Goal: Task Accomplishment & Management: Use online tool/utility

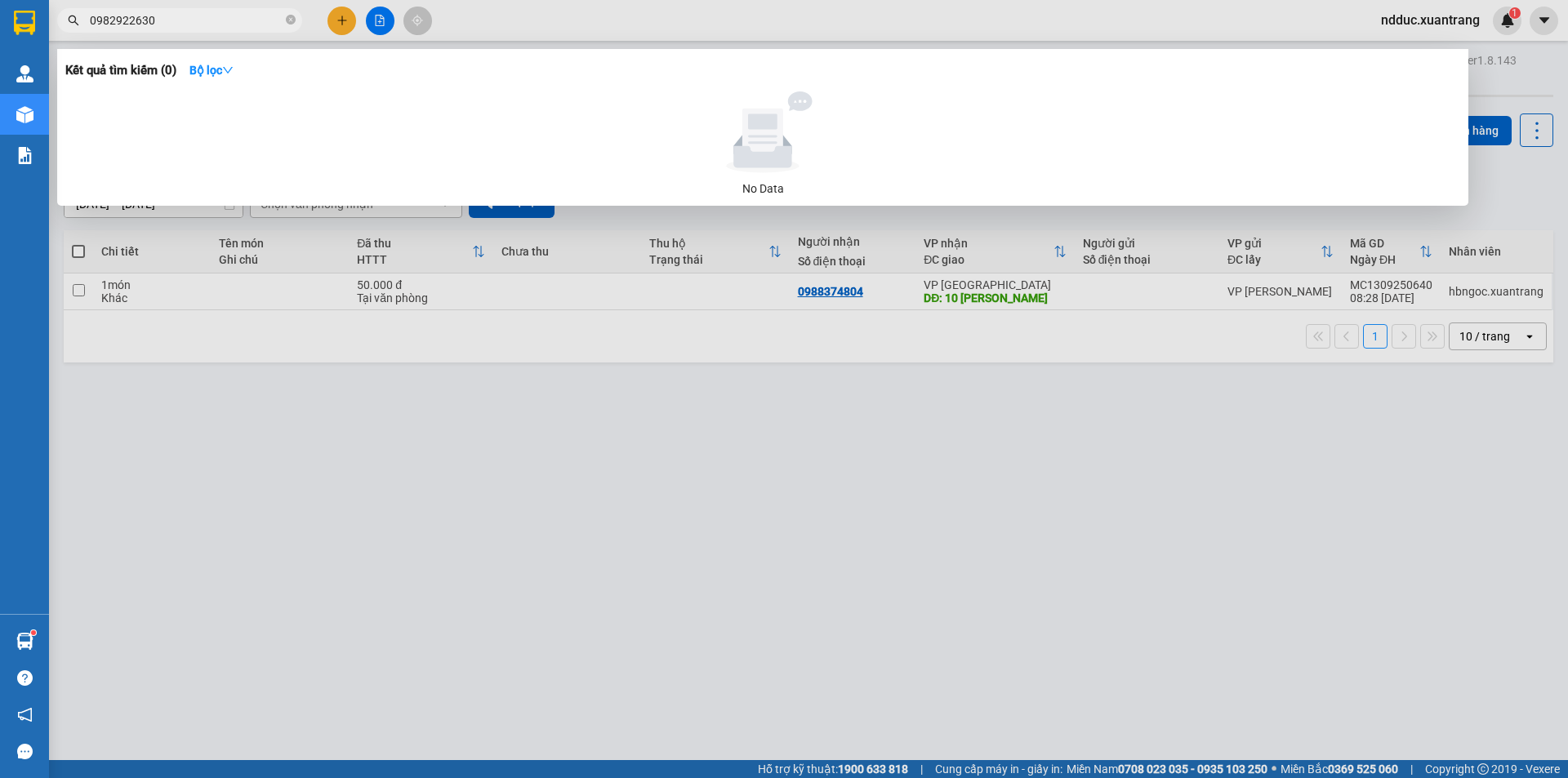
drag, startPoint x: 1201, startPoint y: 515, endPoint x: 1198, endPoint y: 507, distance: 8.5
click at [1200, 513] on div at bounding box center [784, 389] width 1568 height 778
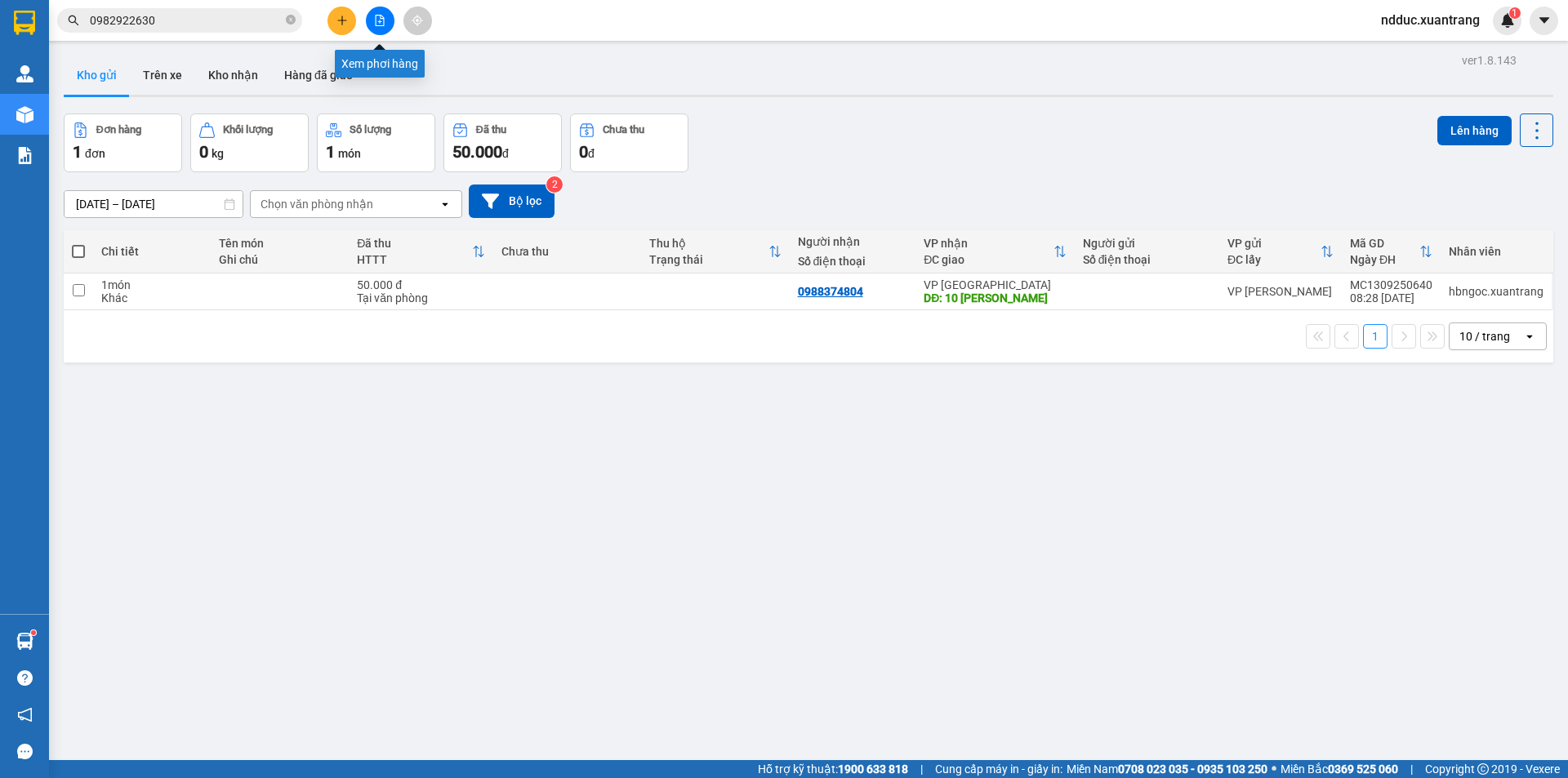
click at [373, 19] on button at bounding box center [380, 21] width 28 height 28
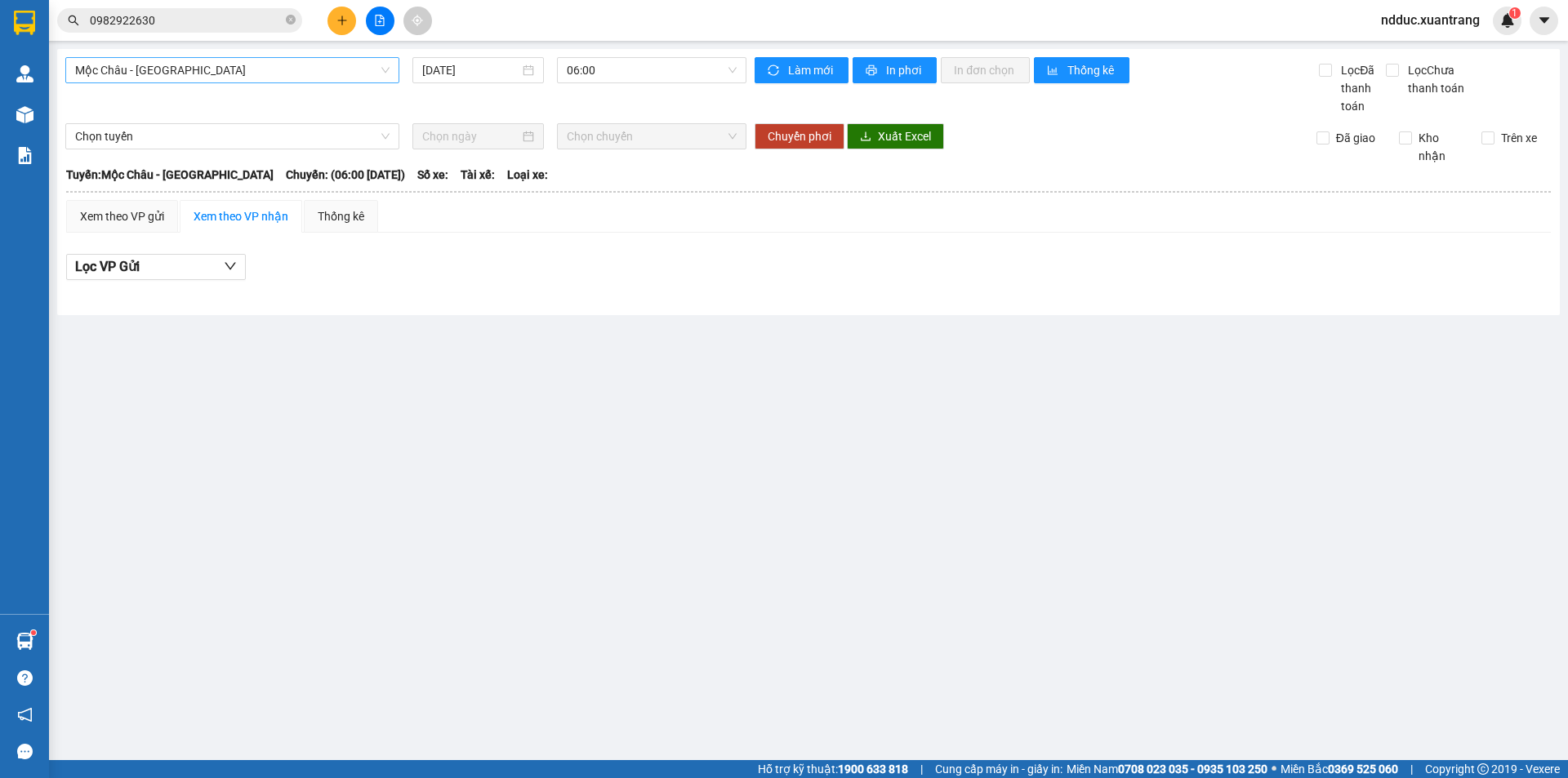
click at [134, 71] on span "Mộc Châu - Mỹ Đình" at bounding box center [232, 70] width 314 height 24
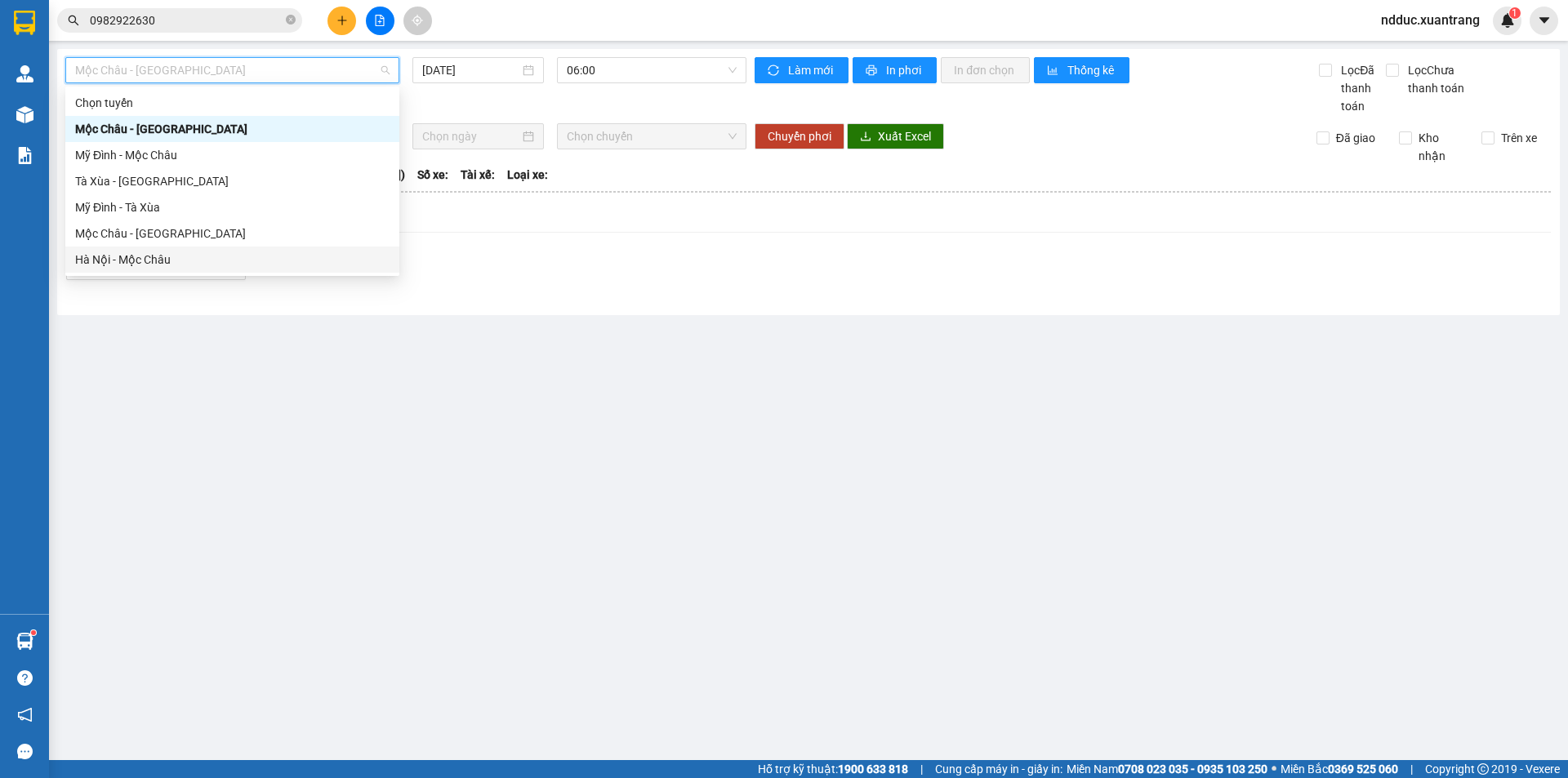
click at [100, 258] on div "Hà Nội - Mộc Châu" at bounding box center [232, 259] width 314 height 18
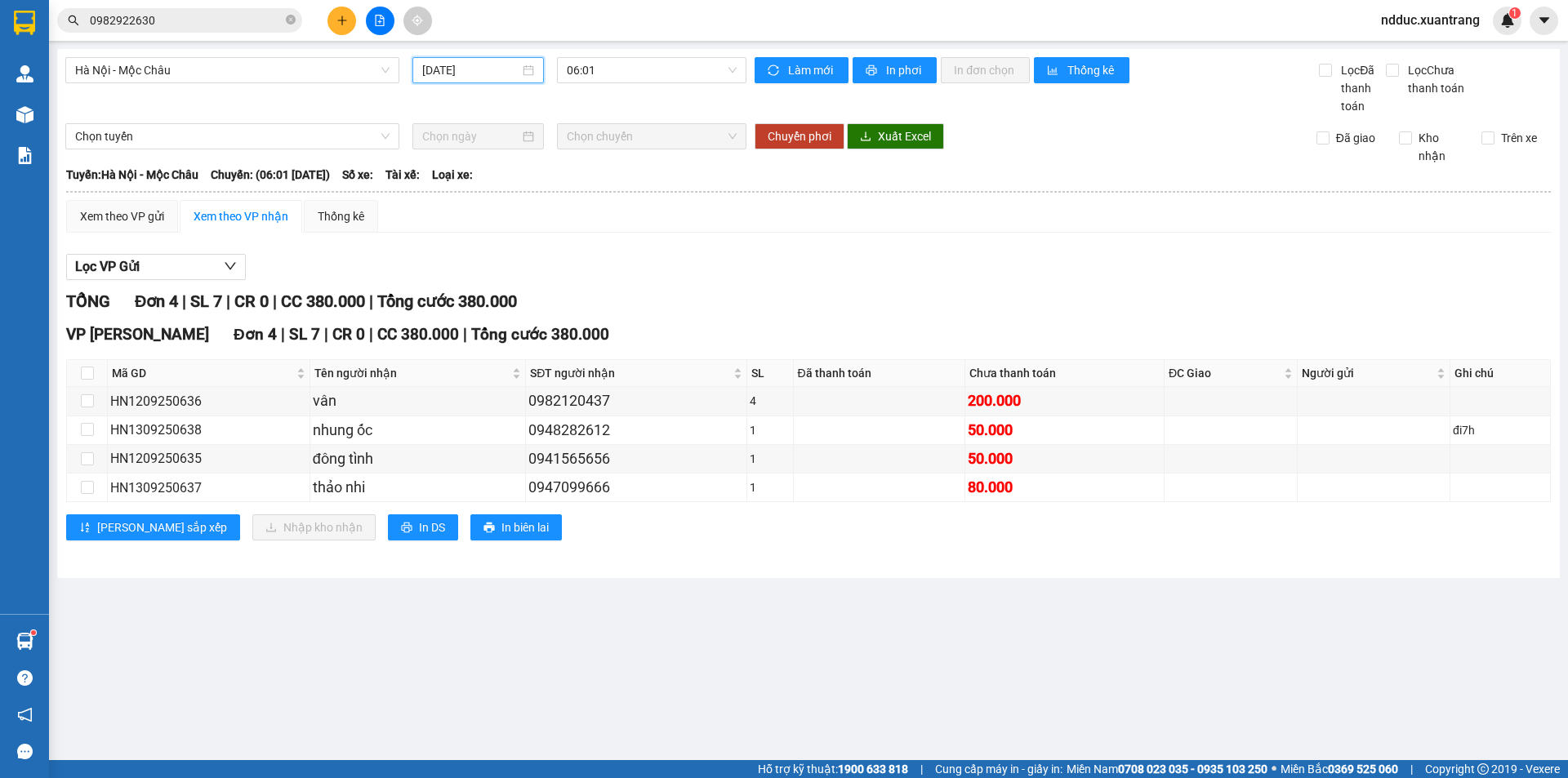
click at [451, 71] on input "13/09/2025" at bounding box center [470, 70] width 97 height 18
click at [516, 168] on td "3" at bounding box center [525, 165] width 29 height 24
type input "03/09/2025"
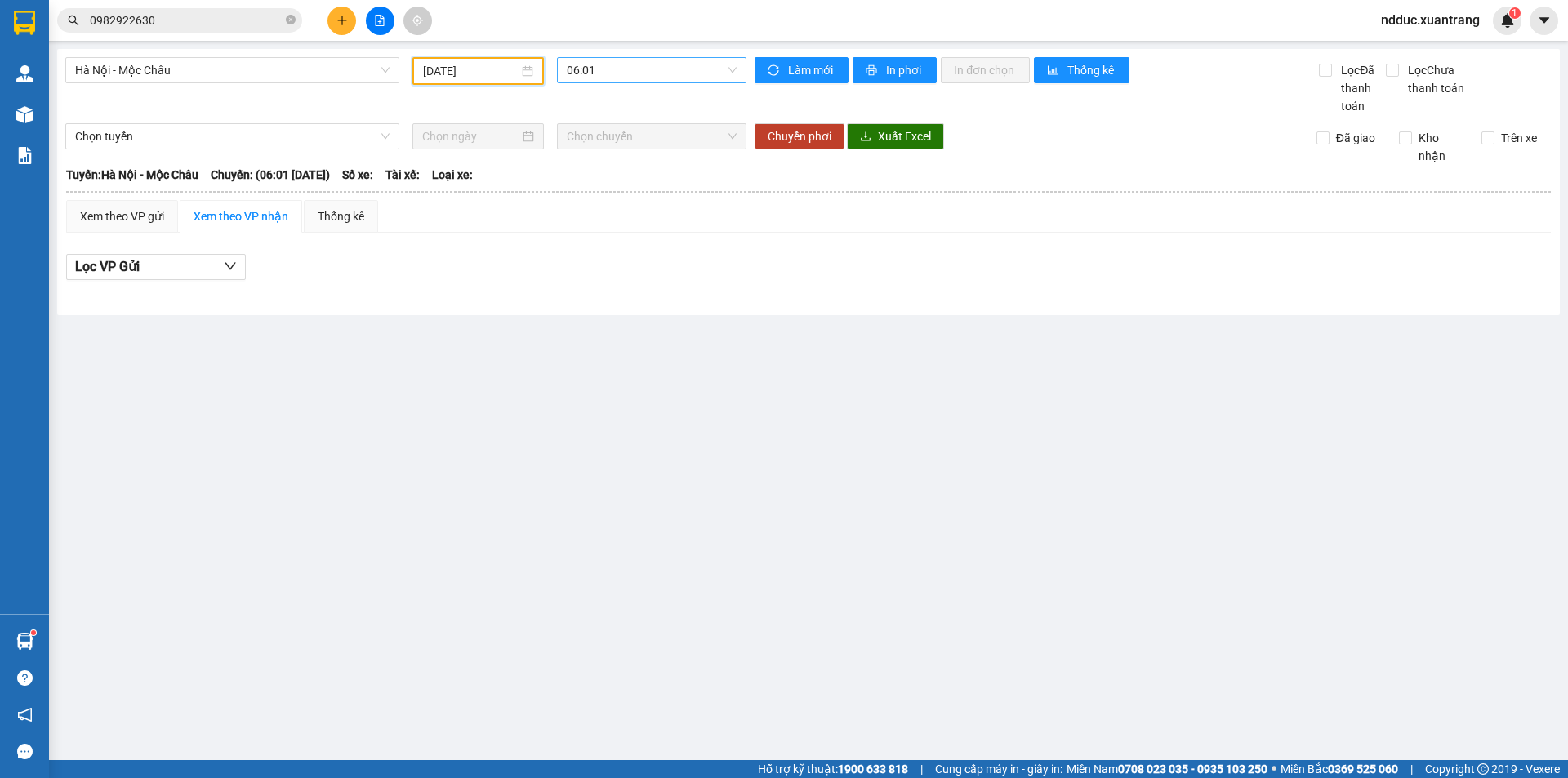
click at [588, 68] on span "06:01" at bounding box center [651, 70] width 170 height 24
drag, startPoint x: 590, startPoint y: 231, endPoint x: 597, endPoint y: 257, distance: 26.9
click at [597, 257] on div "Chọn chuyến 06:01 06:30 07:01 07:30 08:01 09:15 10:15 11:15 11:45 13:01 14:15 1…" at bounding box center [630, 325] width 147 height 470
click at [597, 257] on div "09:15" at bounding box center [631, 259] width 128 height 18
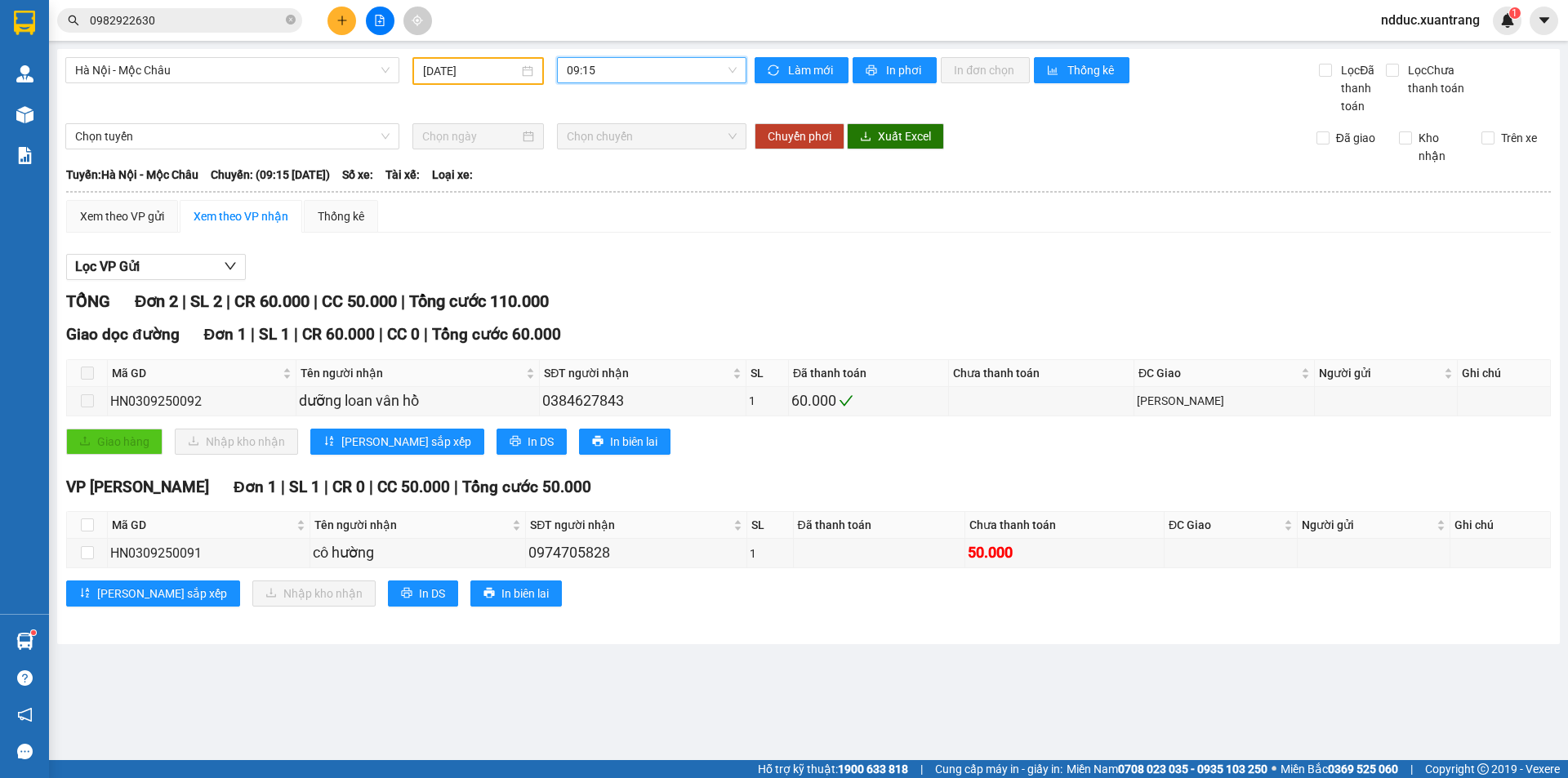
click at [1422, 25] on span "ndduc.xuantrang" at bounding box center [1430, 20] width 125 height 21
click at [1410, 51] on span "Đăng xuất" at bounding box center [1437, 50] width 90 height 18
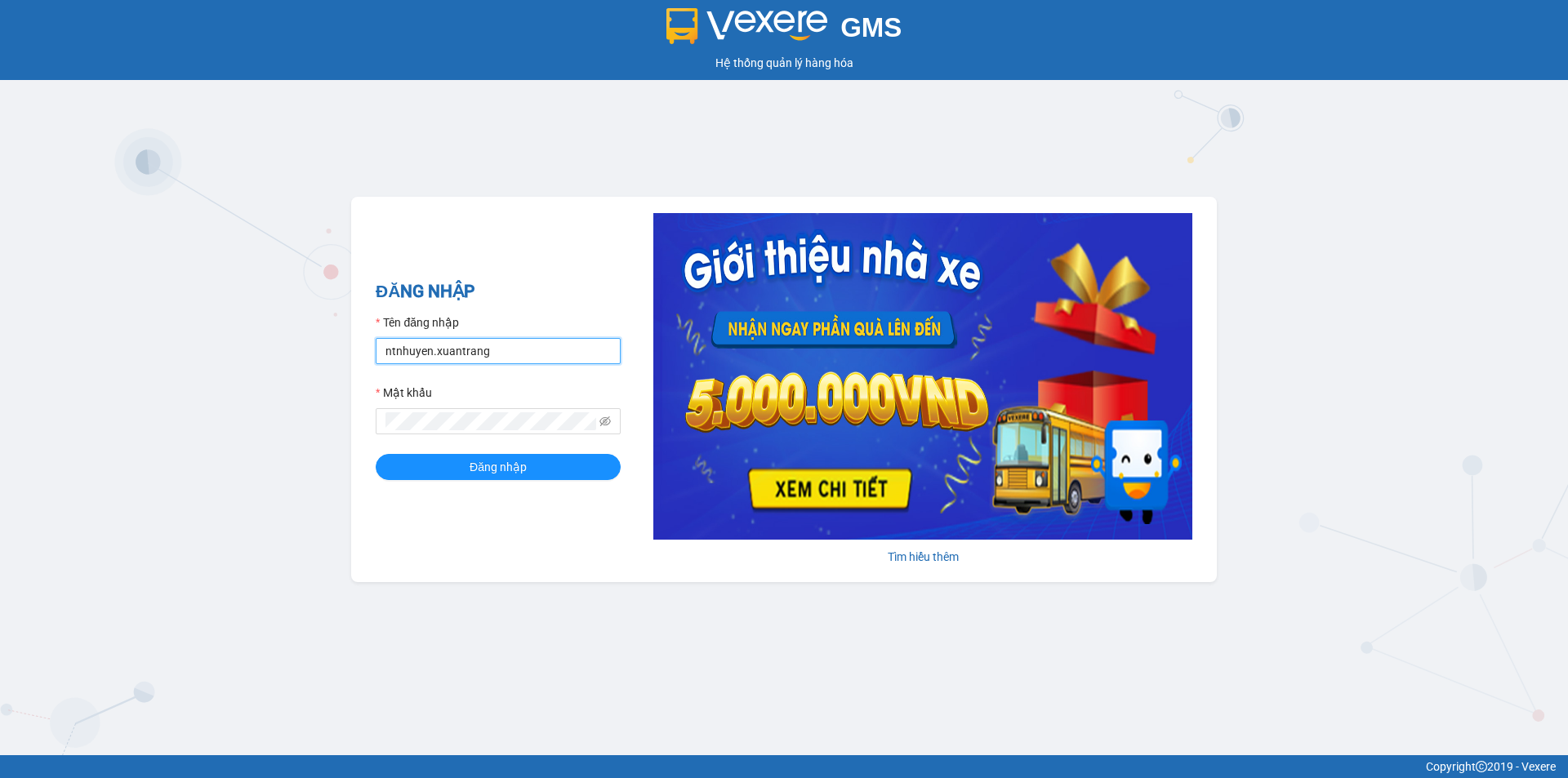
click at [432, 351] on input "ntnhuyen.xuantrang" at bounding box center [498, 351] width 245 height 26
type input "ndduc.xuantrang"
click at [376, 454] on button "Đăng nhập" at bounding box center [498, 467] width 245 height 26
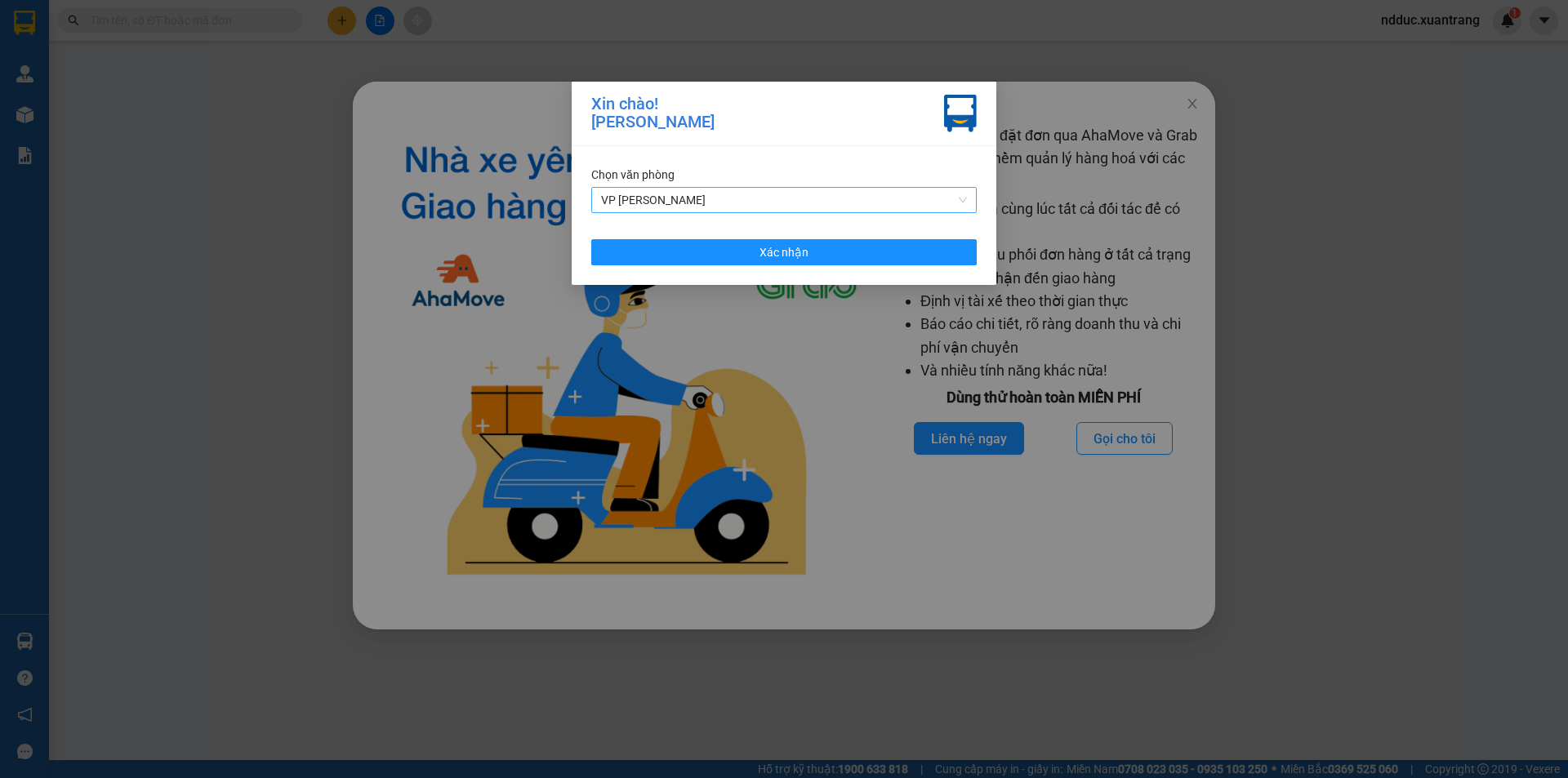
click at [729, 193] on span "VP [PERSON_NAME]" at bounding box center [784, 200] width 366 height 24
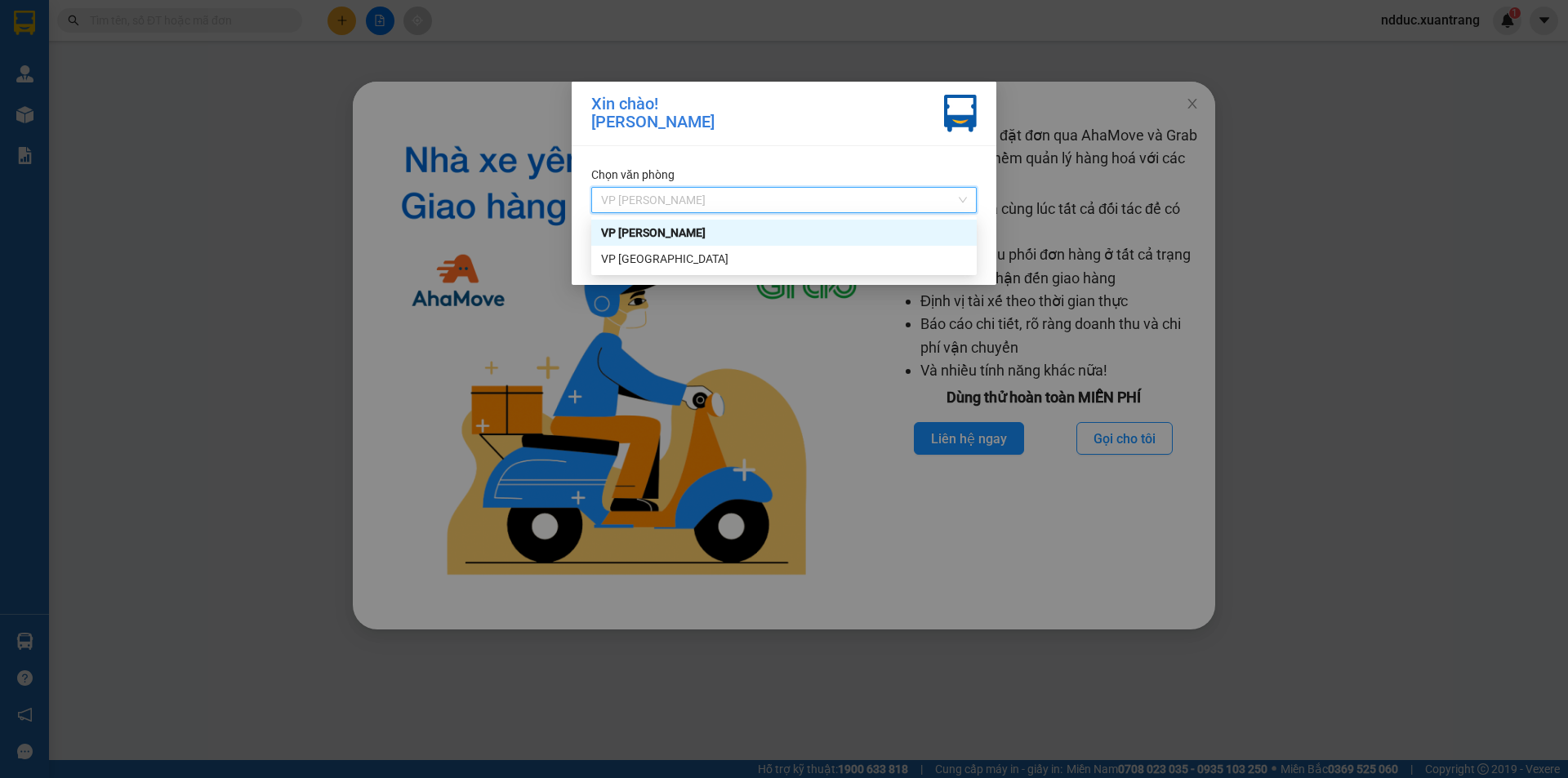
click at [843, 134] on div "Xin chào! [PERSON_NAME]" at bounding box center [784, 114] width 425 height 65
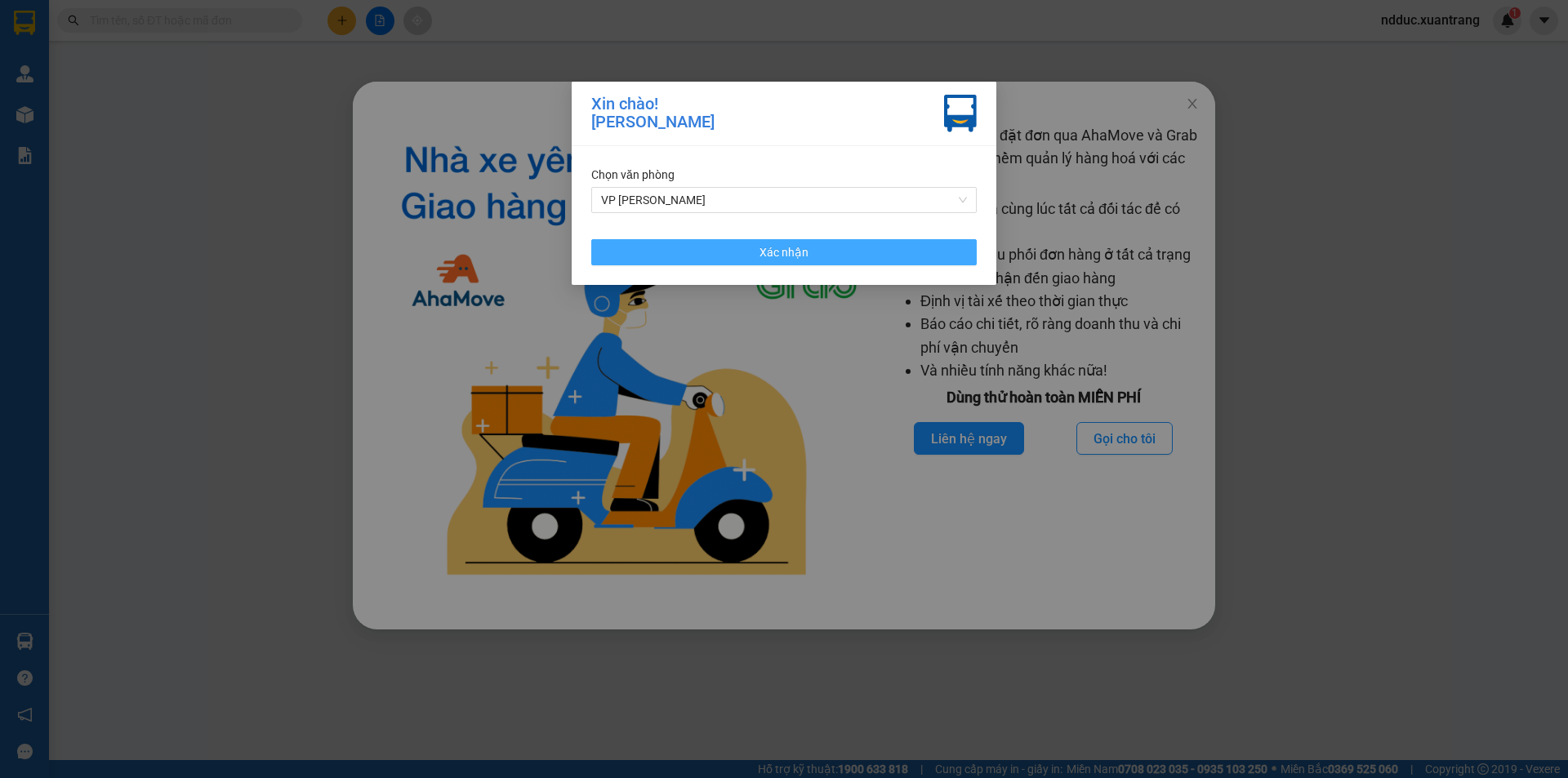
click at [837, 250] on button "Xác nhận" at bounding box center [783, 252] width 385 height 26
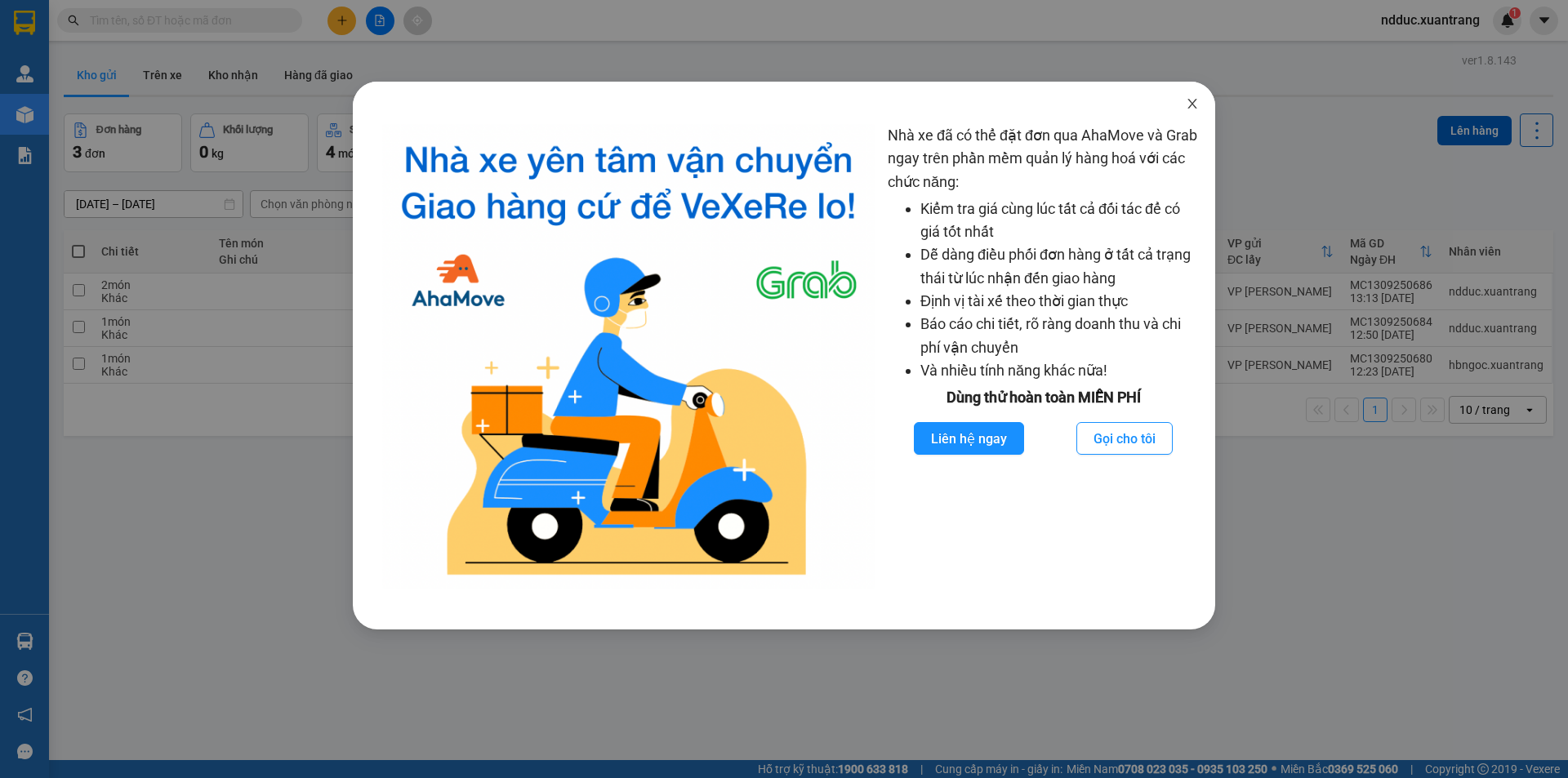
click at [1176, 106] on span "Close" at bounding box center [1192, 104] width 46 height 46
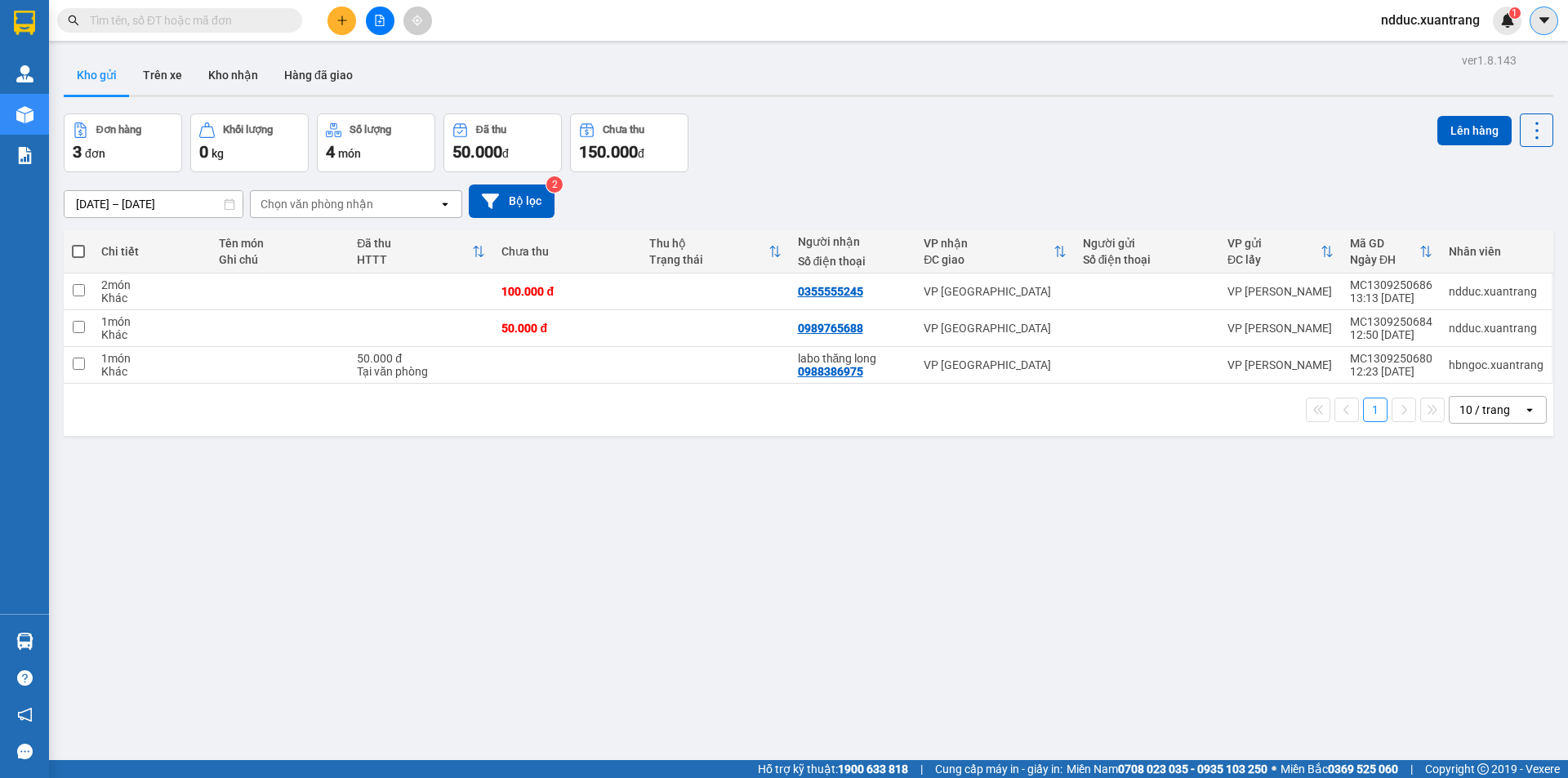
click at [1550, 17] on icon "caret-down" at bounding box center [1544, 20] width 15 height 15
drag, startPoint x: 1198, startPoint y: 181, endPoint x: 508, endPoint y: 194, distance: 690.1
click at [1161, 179] on div "[DATE] – [DATE] Press the down arrow key to interact with the calendar and sele…" at bounding box center [808, 201] width 1490 height 58
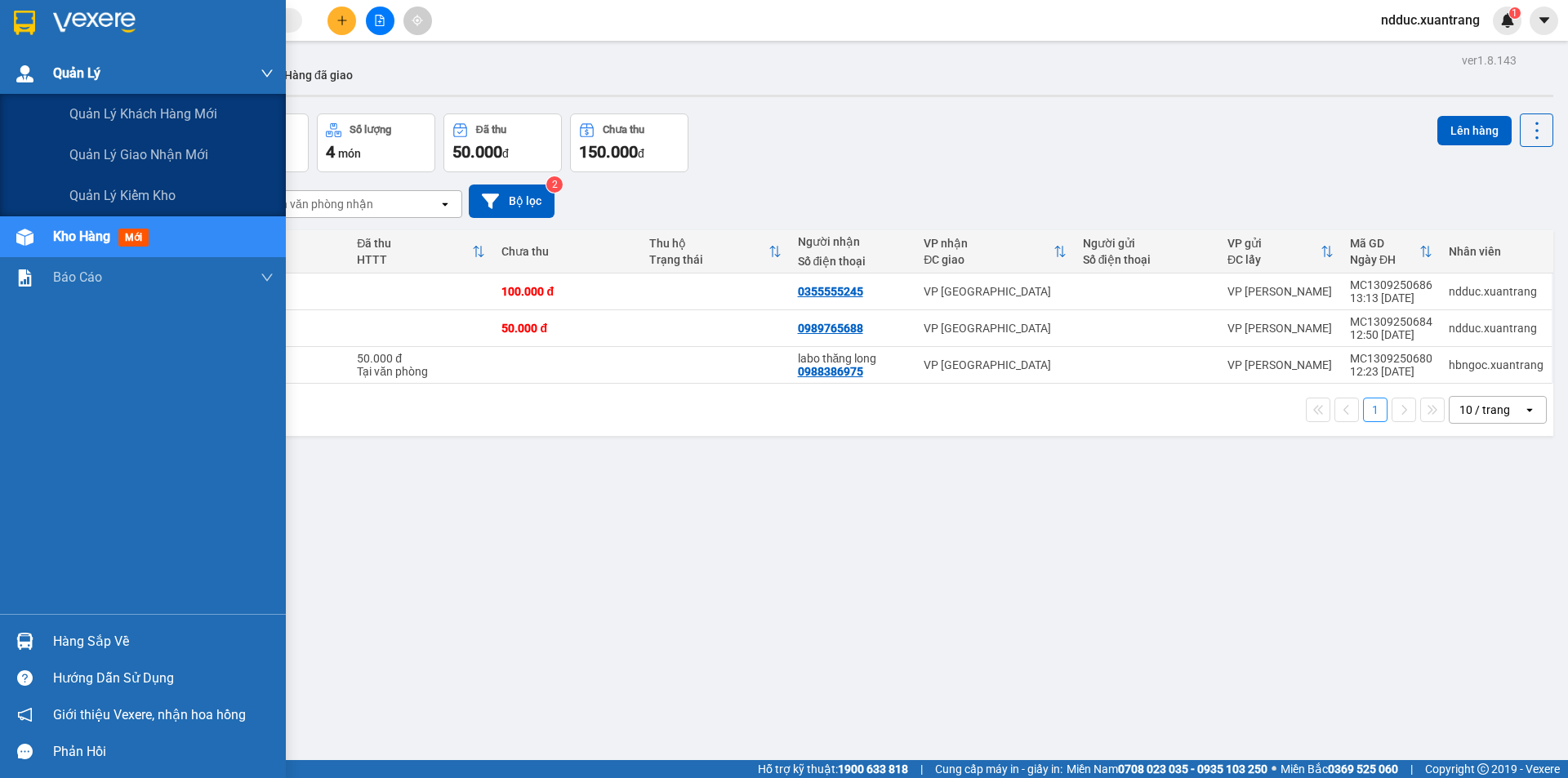
click at [144, 72] on div "Quản Lý" at bounding box center [164, 73] width 221 height 40
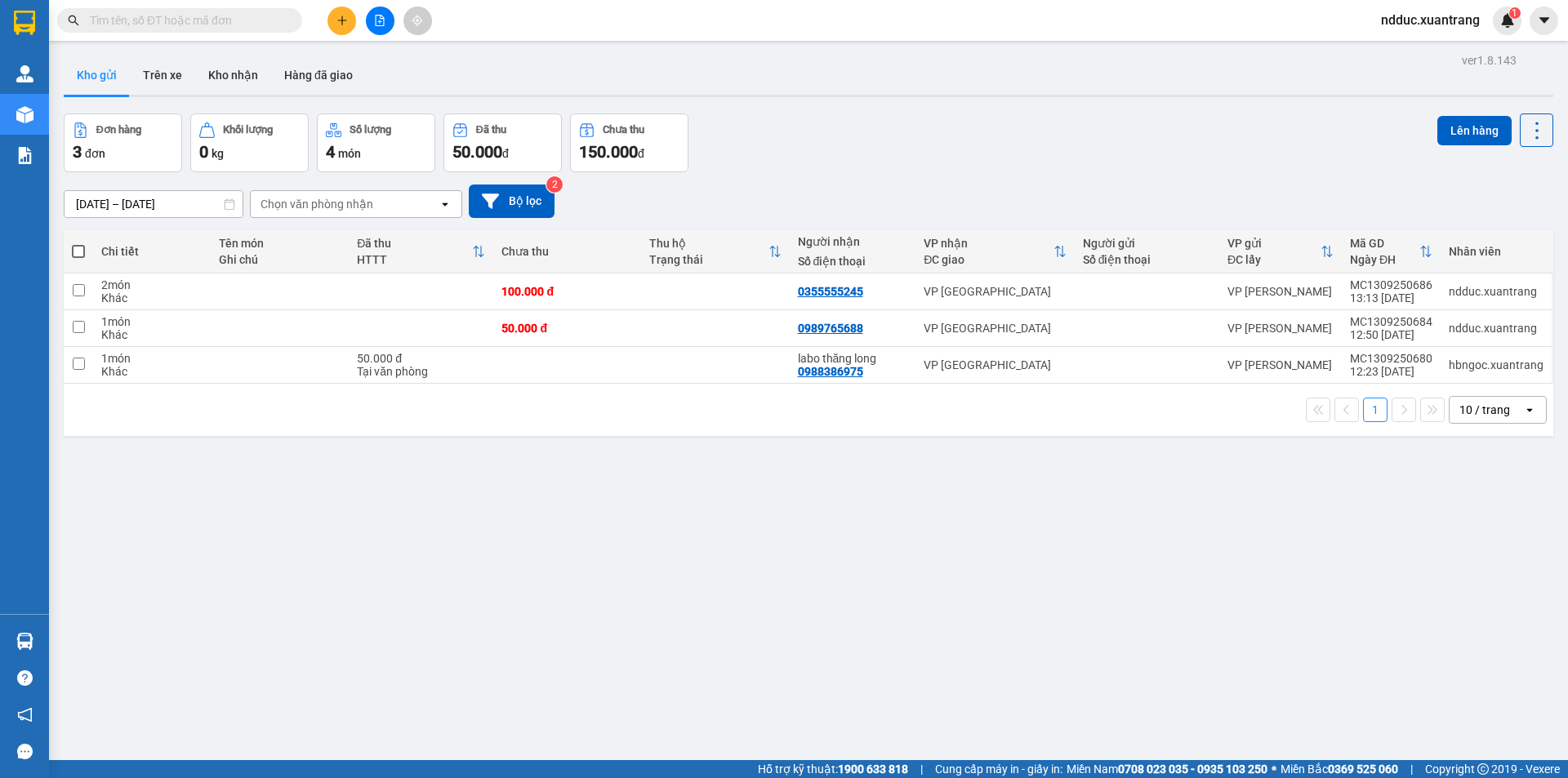
click at [817, 541] on div "ver 1.8.143 Kho gửi Trên xe Kho nhận Hàng đã giao Đơn hàng 3 đơn Khối lượng 0 k…" at bounding box center [808, 438] width 1503 height 778
click at [256, 14] on input "text" at bounding box center [186, 20] width 193 height 18
click at [208, 22] on input "text" at bounding box center [186, 20] width 193 height 18
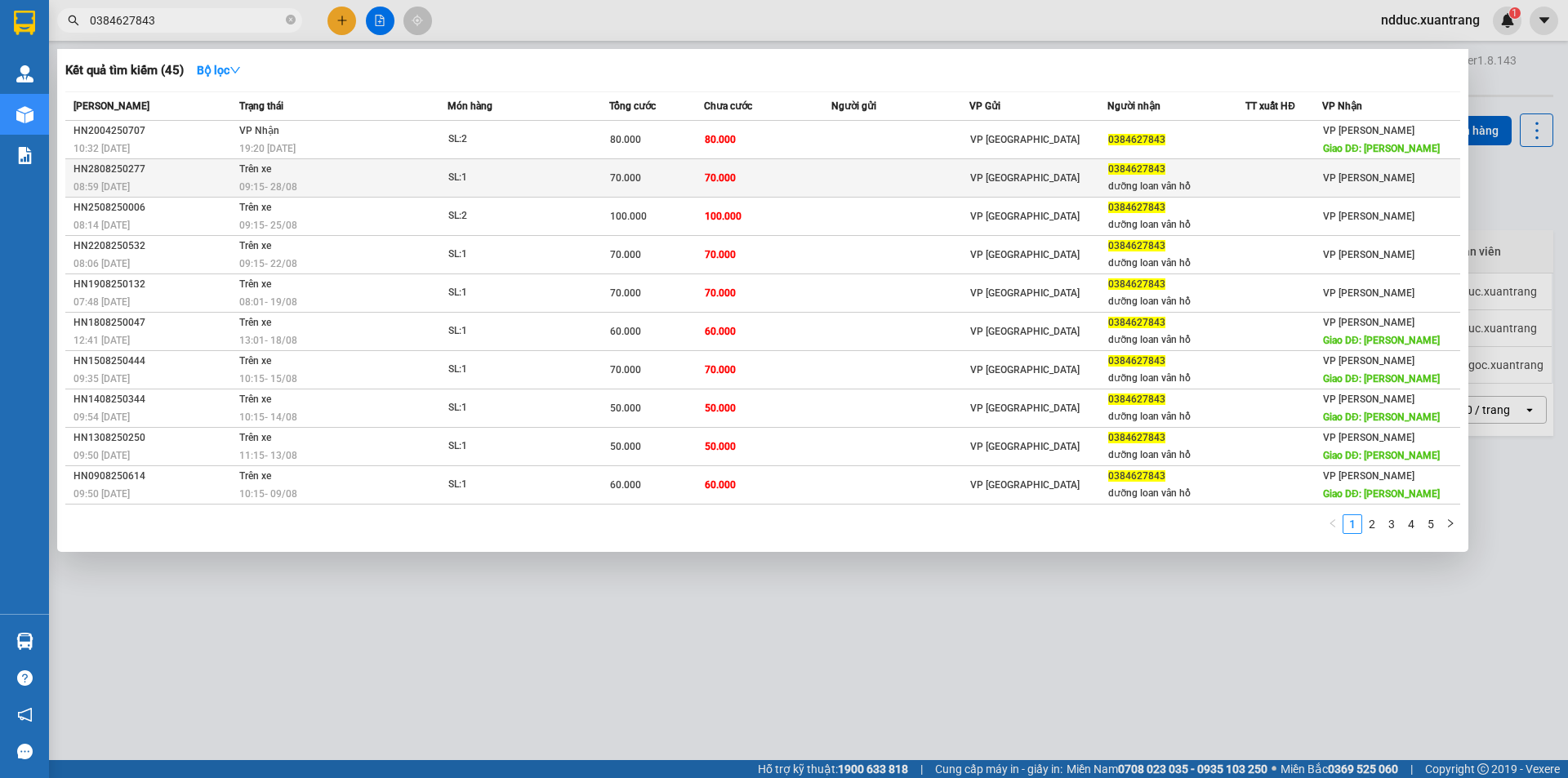
type input "0384627843"
click at [349, 182] on div "09:15 [DATE]" at bounding box center [343, 187] width 208 height 18
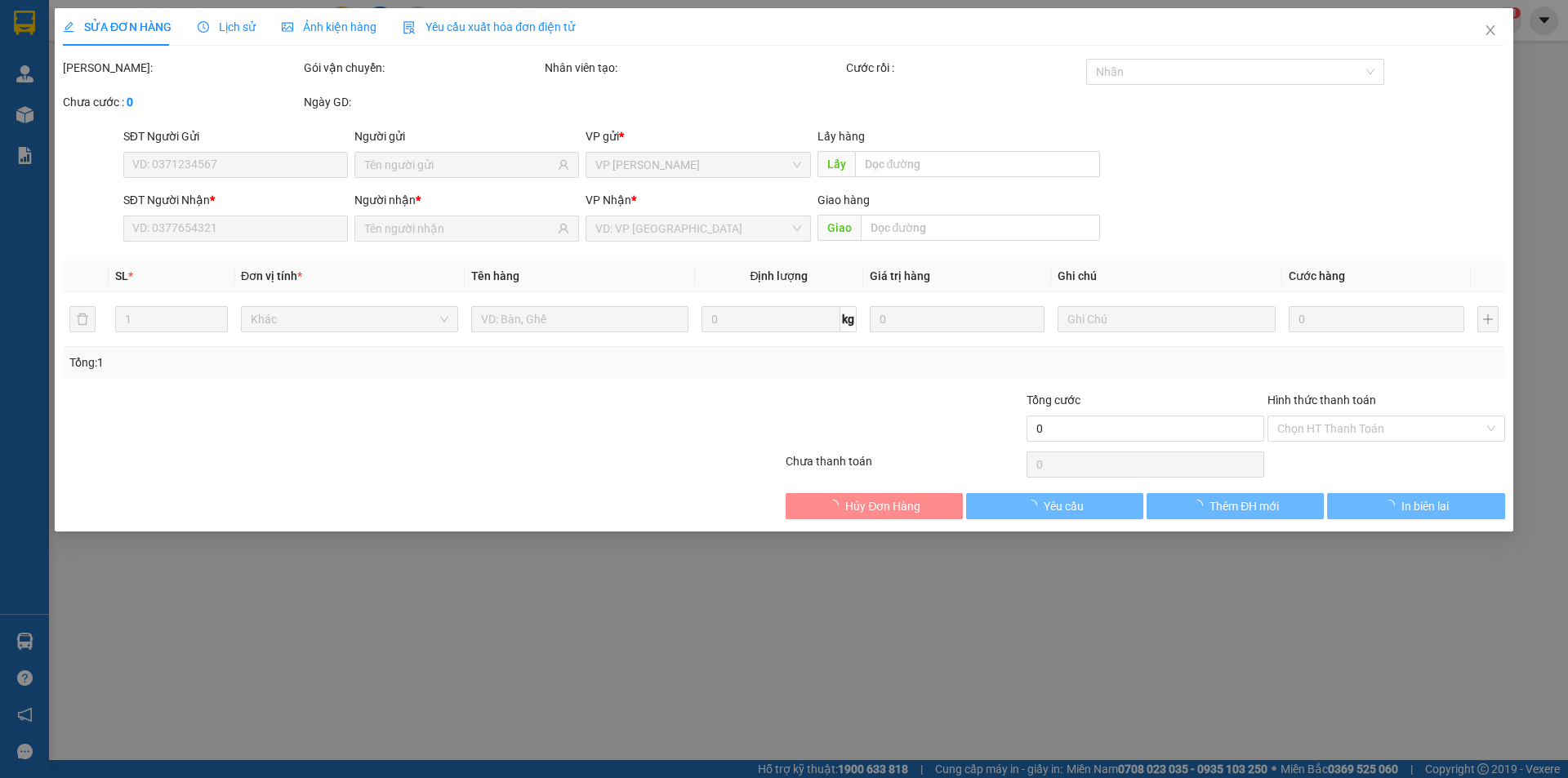
type input "0384627843"
type input "dưỡng loan vân hồ"
type input "70.000"
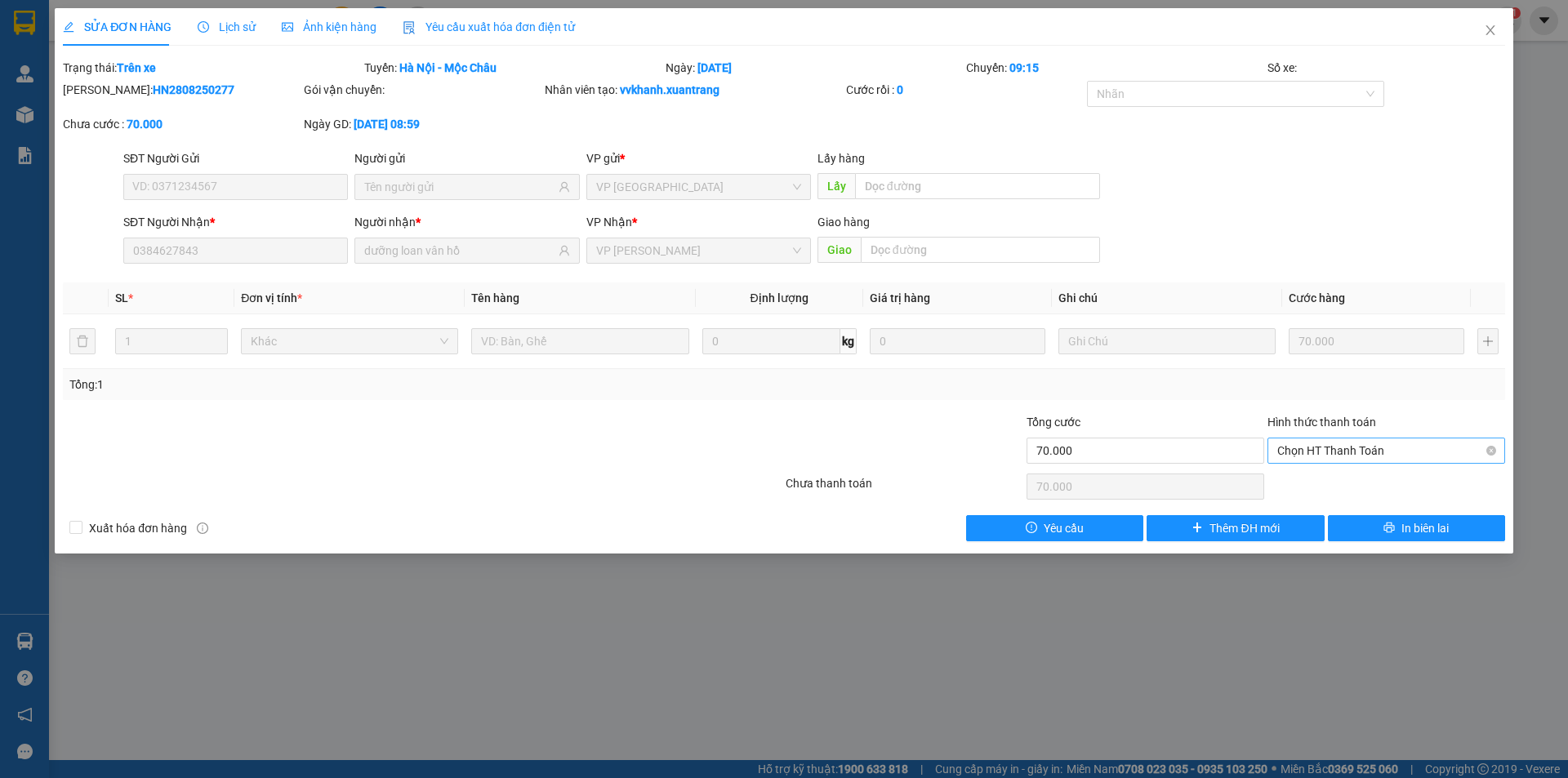
click at [1363, 453] on span "Chọn HT Thanh Toán" at bounding box center [1386, 451] width 218 height 24
click at [1310, 485] on div "Tại văn phòng" at bounding box center [1386, 483] width 218 height 18
type input "0"
click at [1333, 442] on span "Tại văn phòng" at bounding box center [1386, 451] width 218 height 24
click at [1396, 376] on div "Tổng: 1" at bounding box center [784, 384] width 1429 height 18
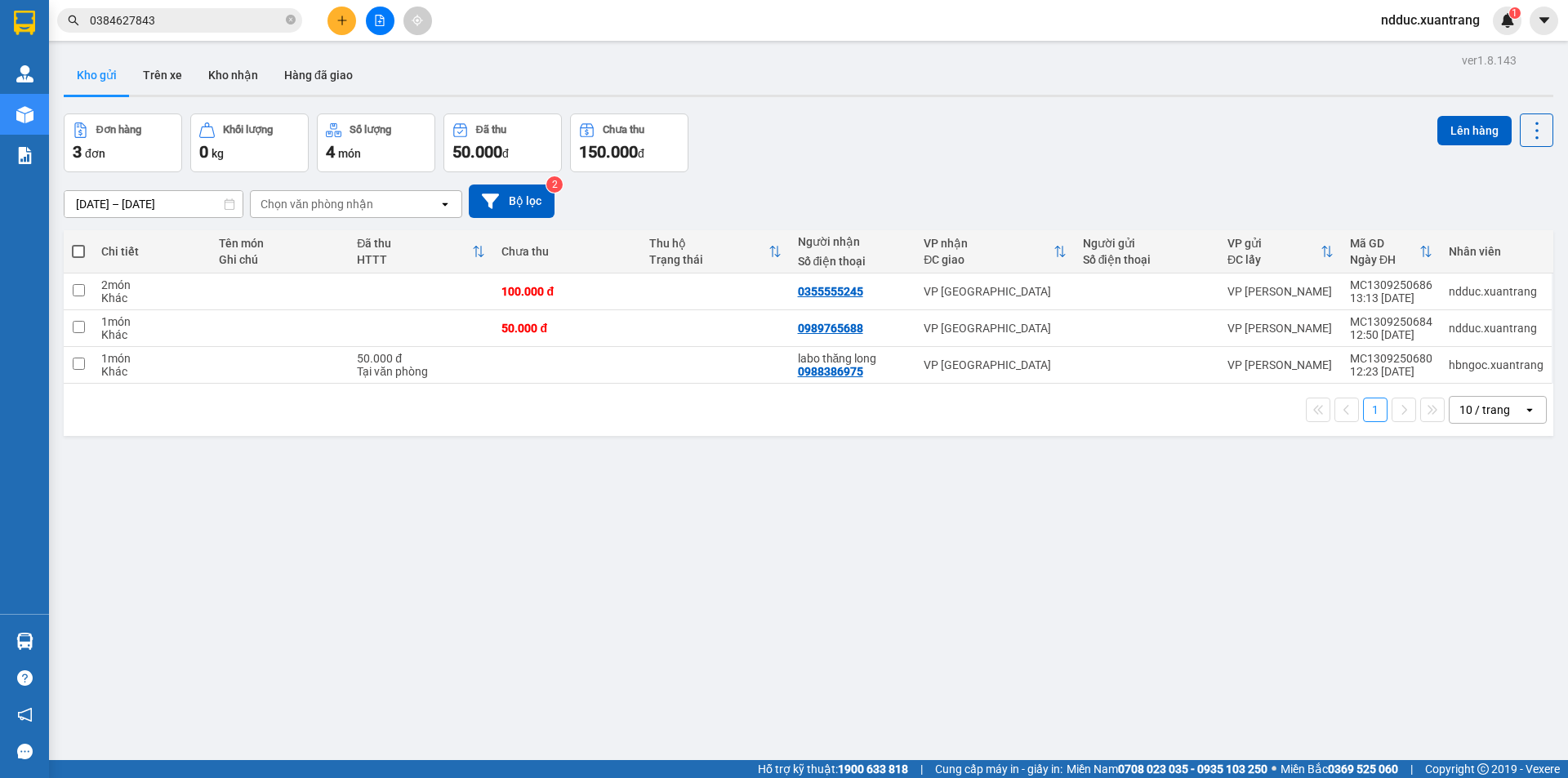
click at [214, 22] on input "0384627843" at bounding box center [186, 20] width 193 height 18
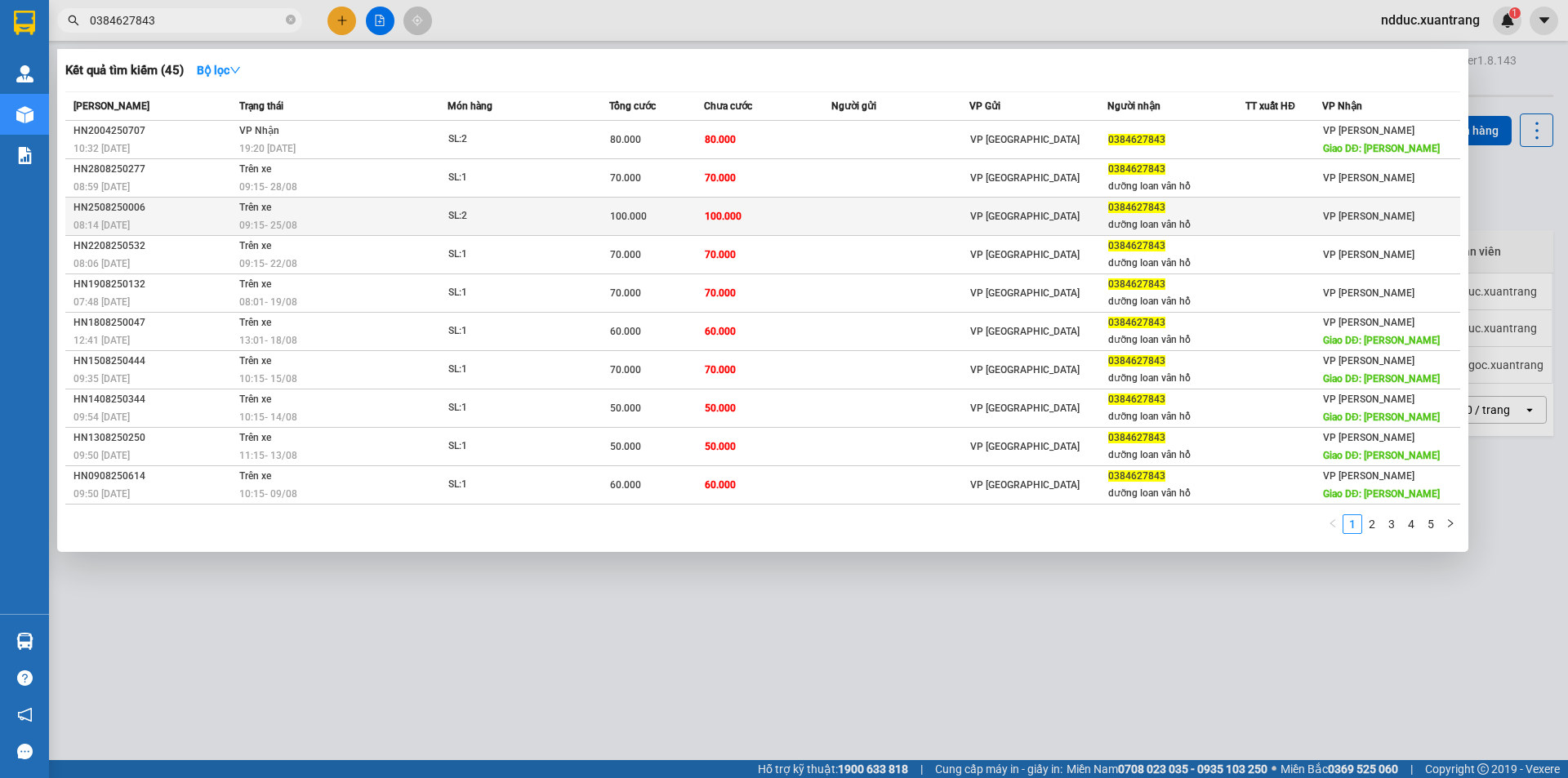
click at [306, 216] on div "09:15 [DATE]" at bounding box center [343, 225] width 208 height 18
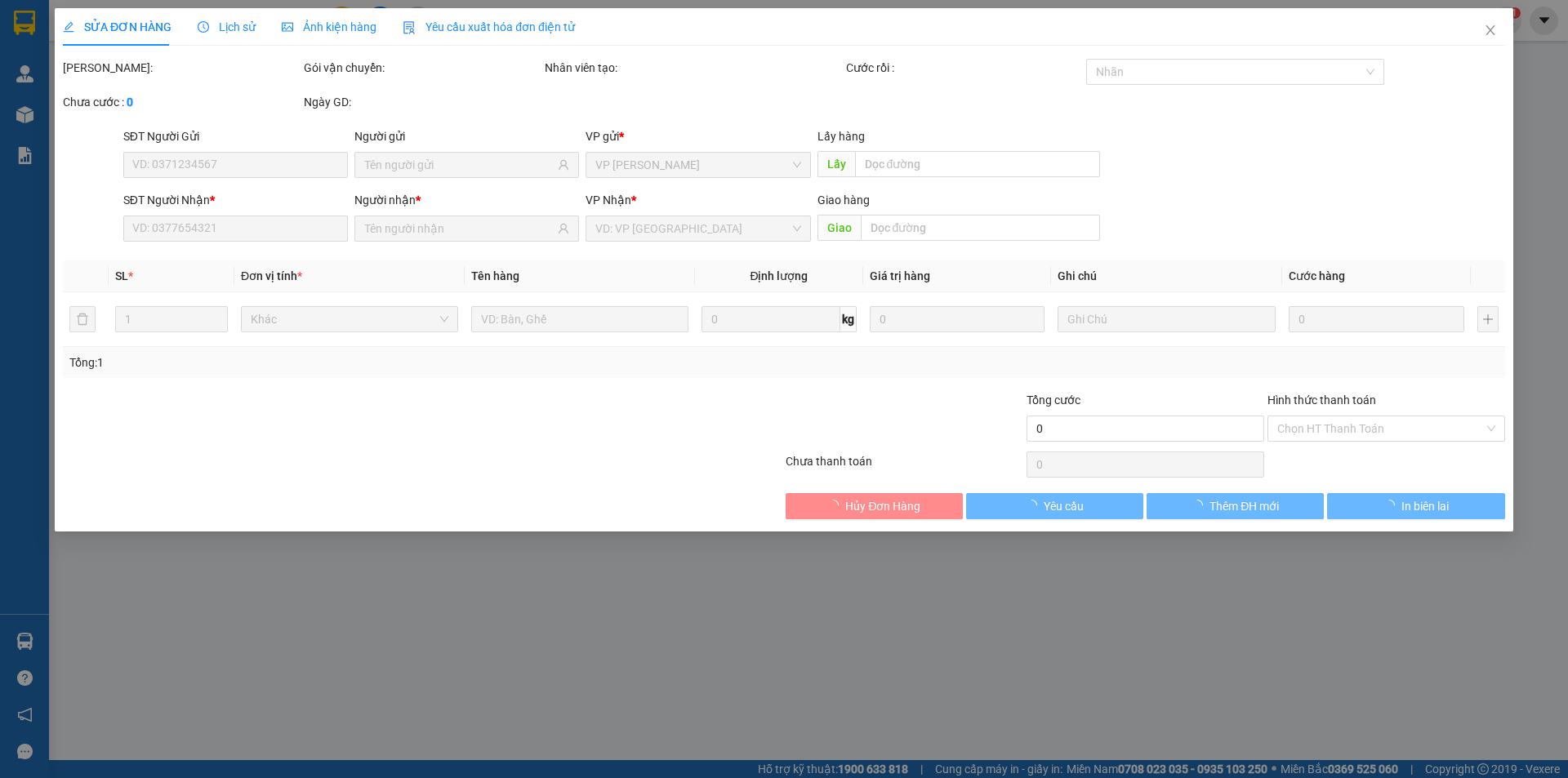
type input "0384627843"
type input "dưỡng loan vân hồ"
type input "100.000"
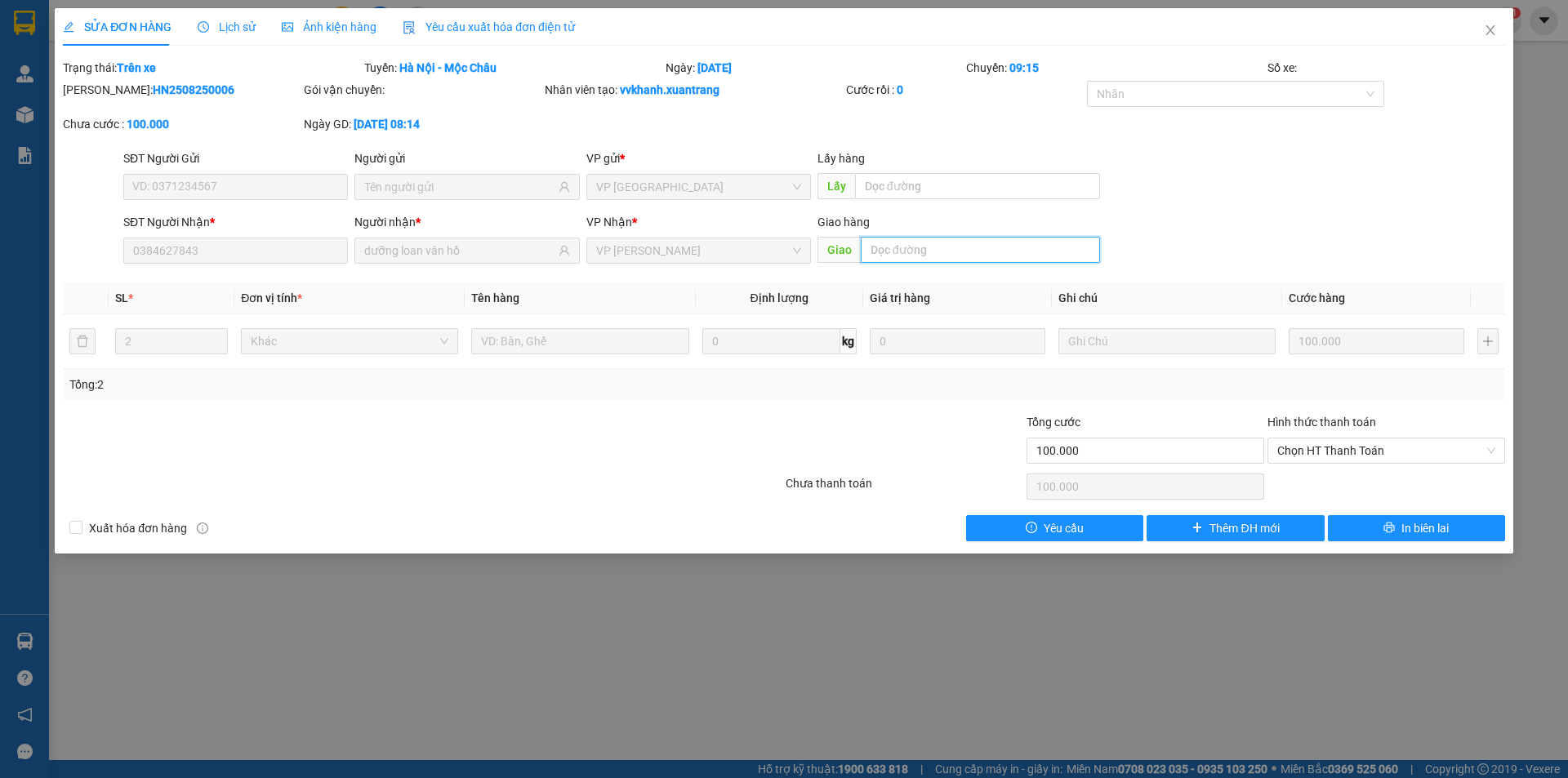
click at [947, 247] on input "text" at bounding box center [980, 250] width 240 height 26
click at [1321, 447] on span "Chọn HT Thanh Toán" at bounding box center [1386, 451] width 218 height 24
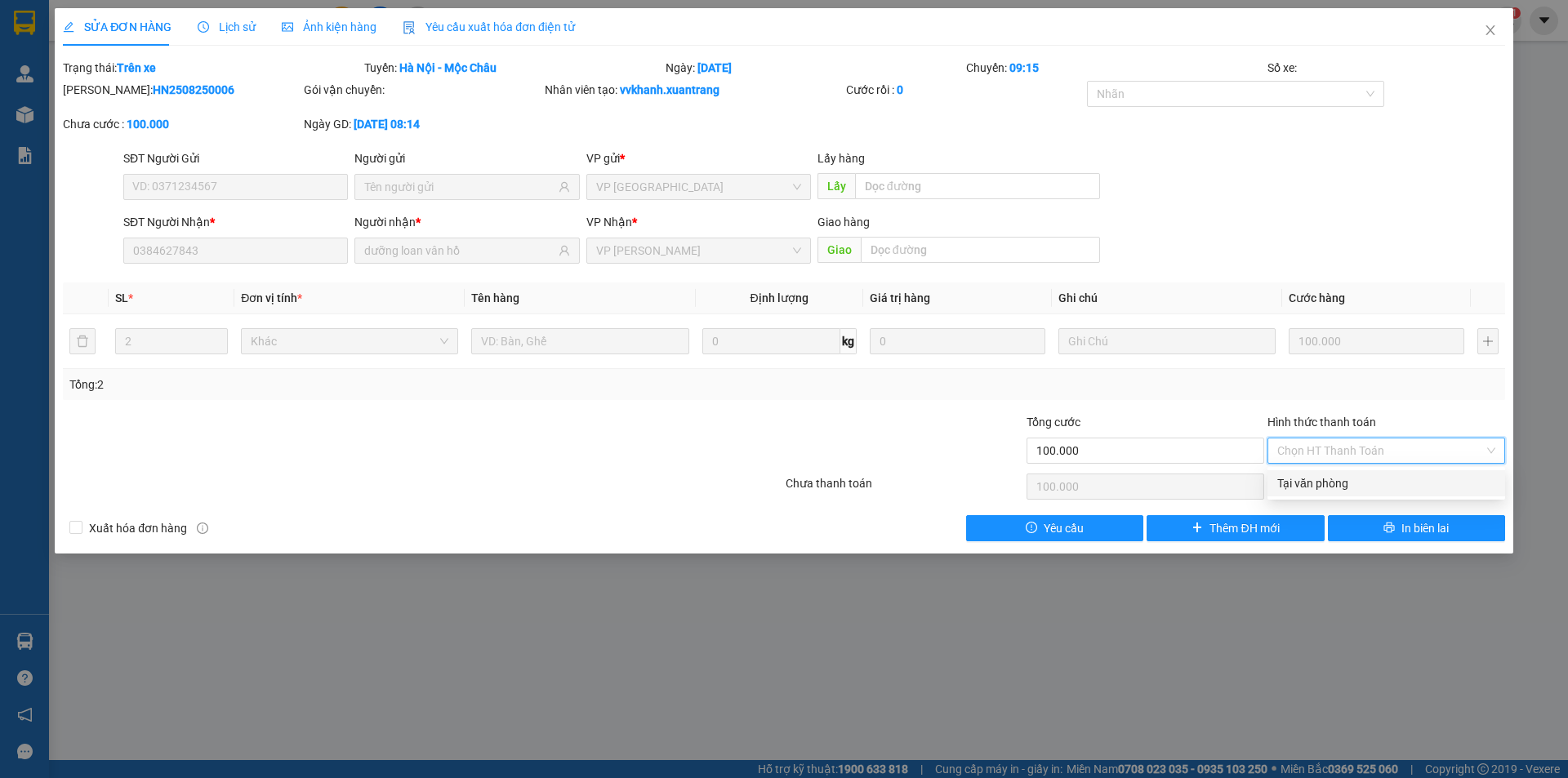
click at [1211, 385] on div "Tổng: 2" at bounding box center [784, 384] width 1429 height 18
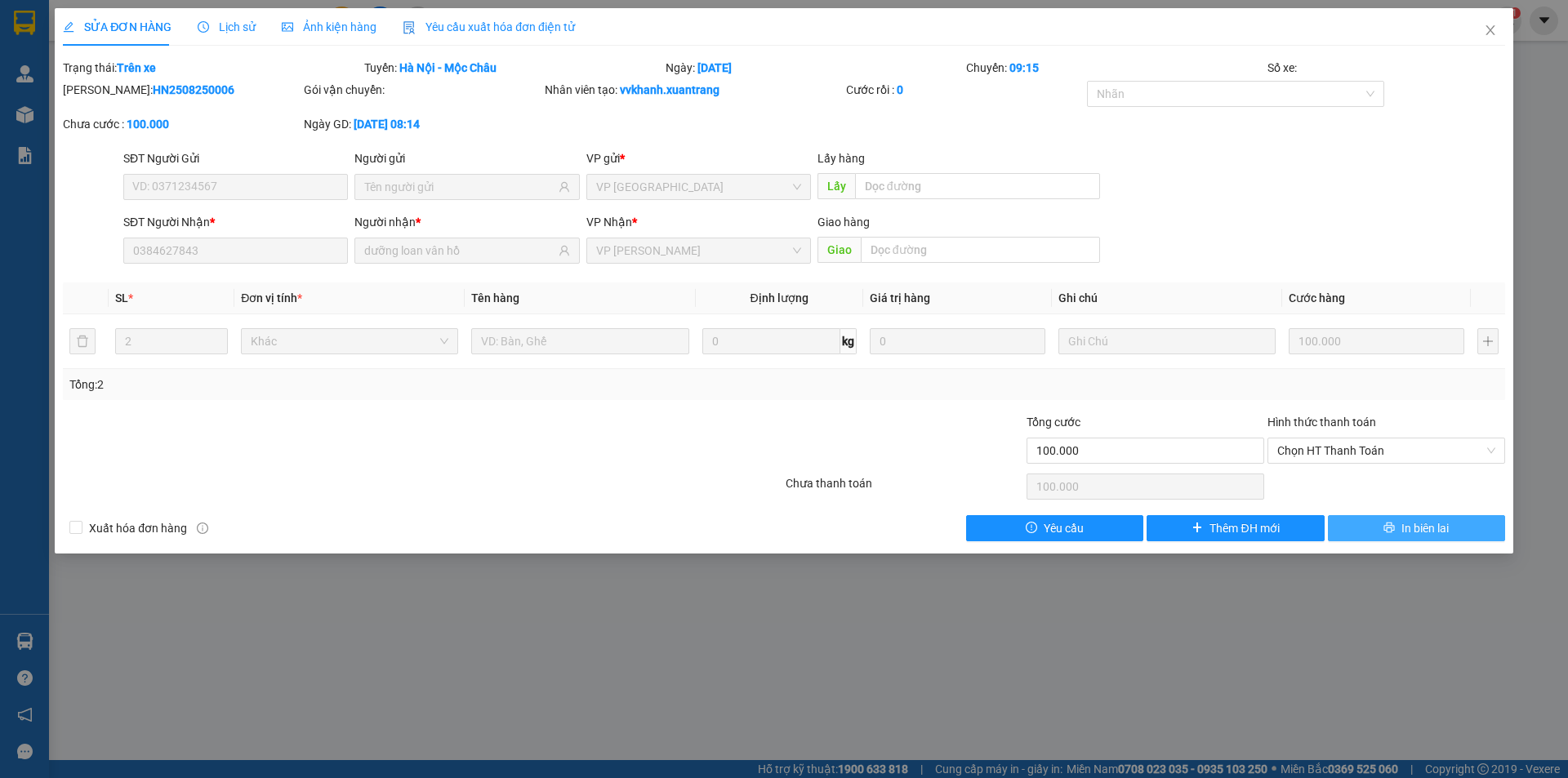
click at [1418, 531] on span "In biên lai" at bounding box center [1425, 528] width 47 height 18
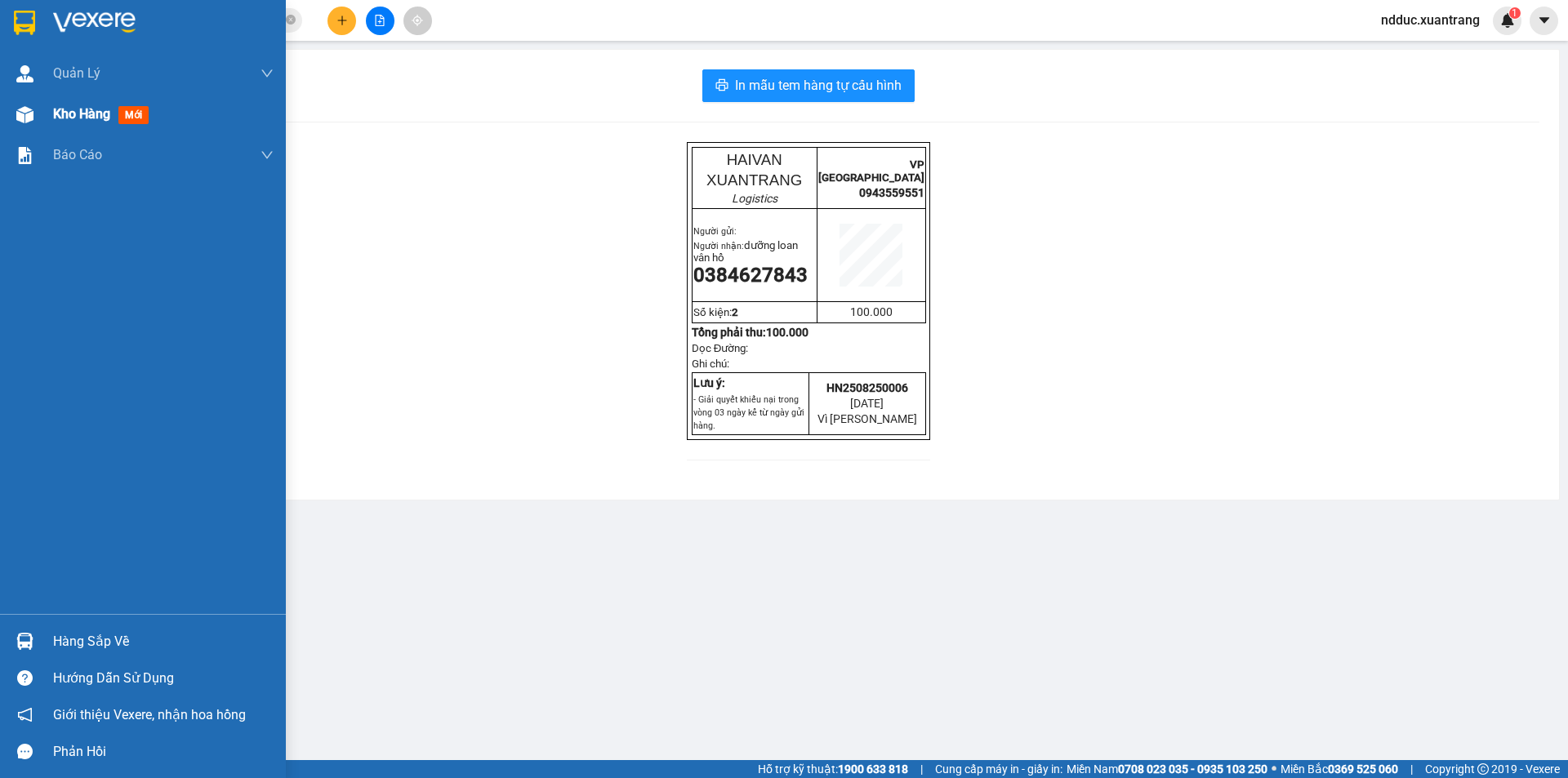
click at [14, 118] on div at bounding box center [24, 115] width 28 height 28
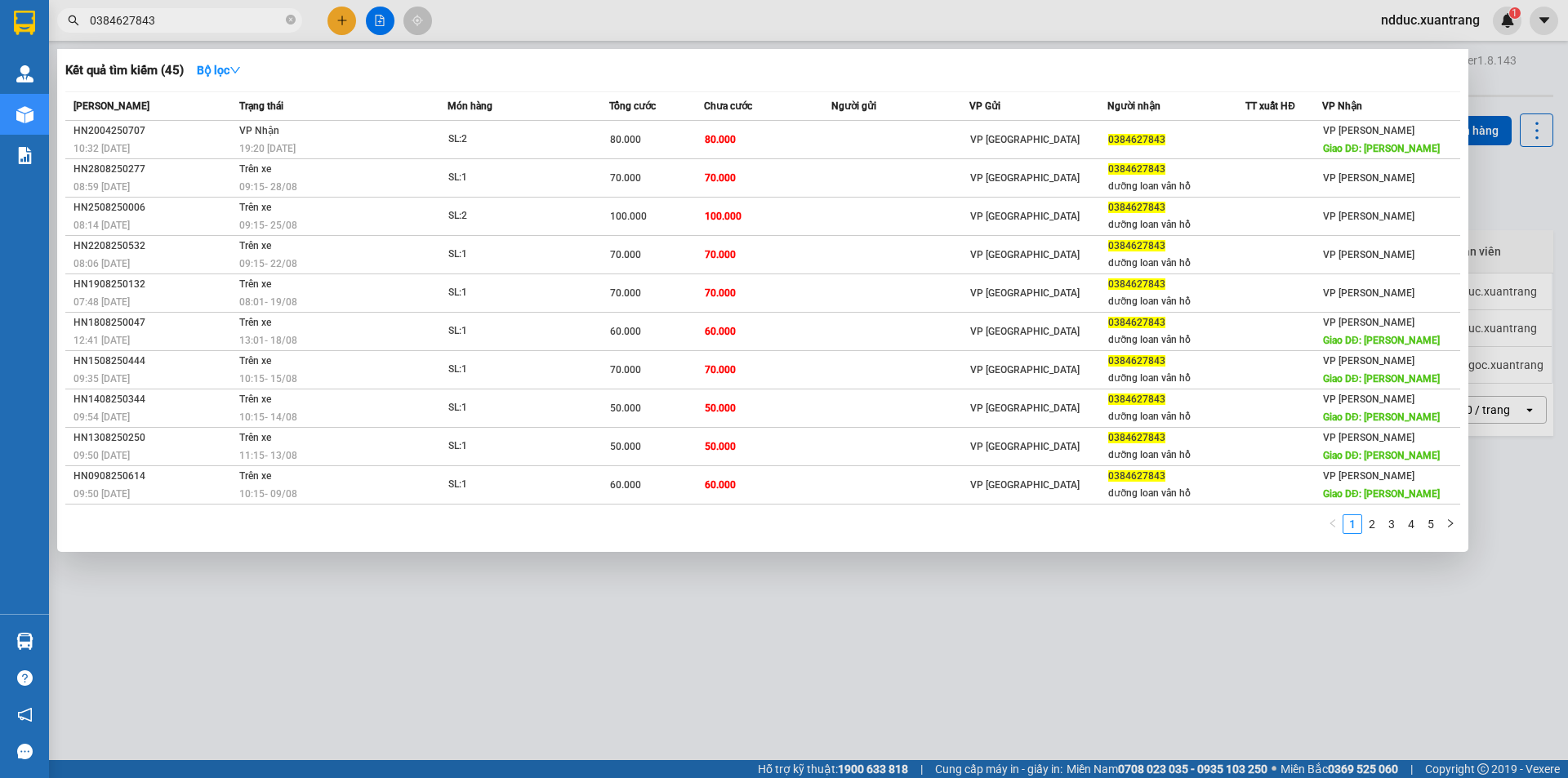
click at [173, 11] on input "0384627843" at bounding box center [186, 20] width 193 height 18
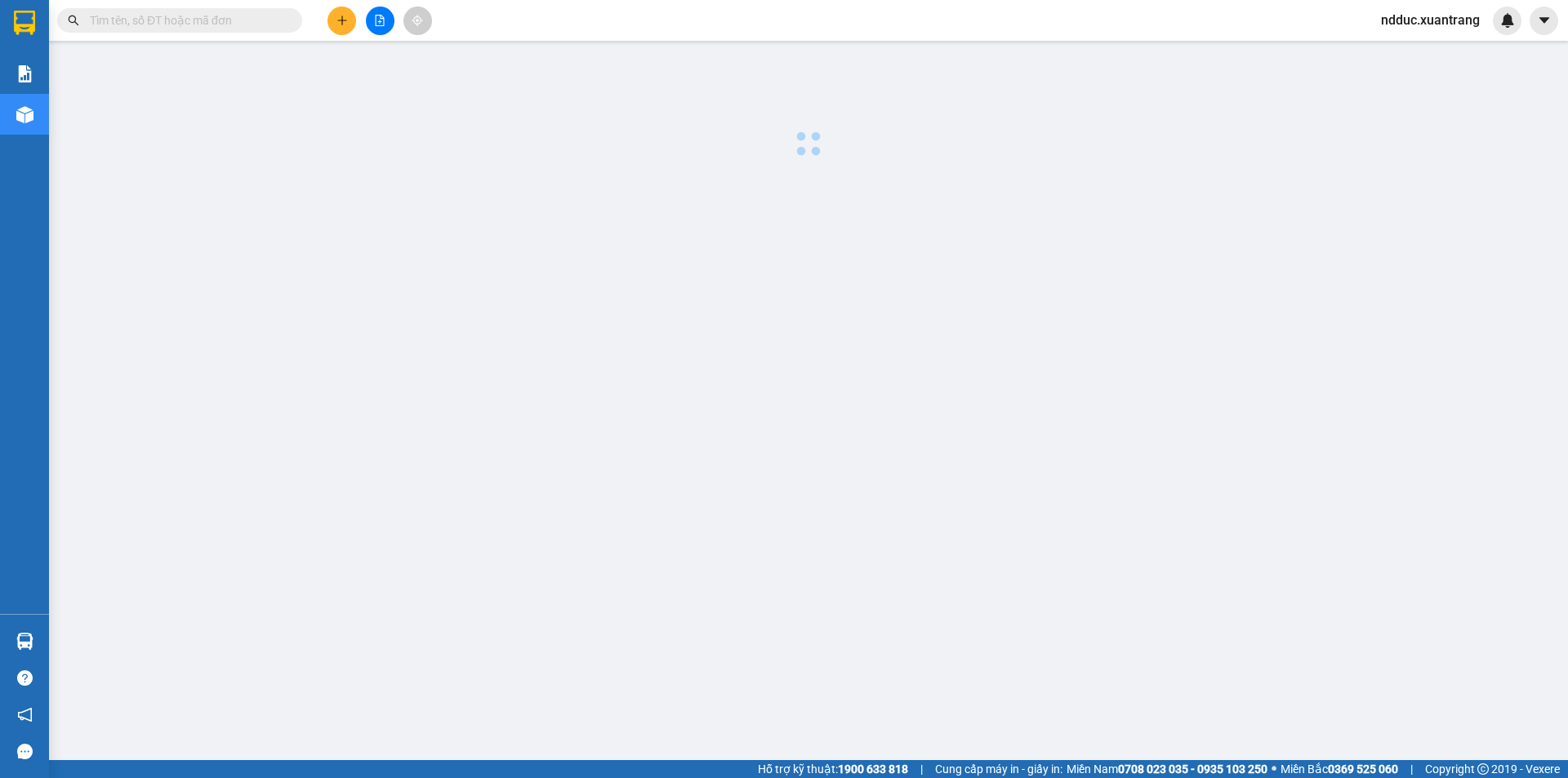
click at [154, 23] on input "text" at bounding box center [186, 20] width 193 height 18
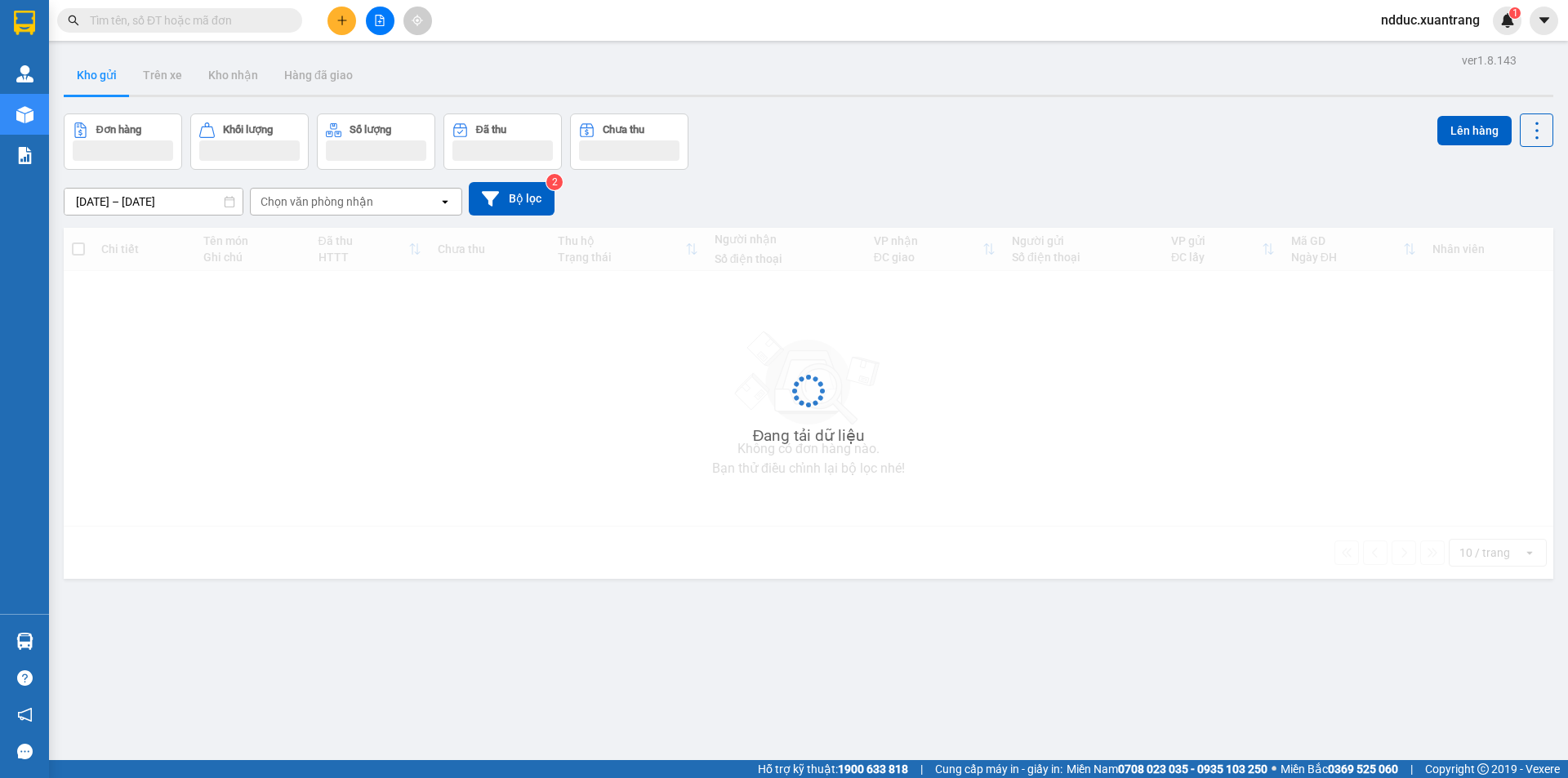
paste input "0384627843"
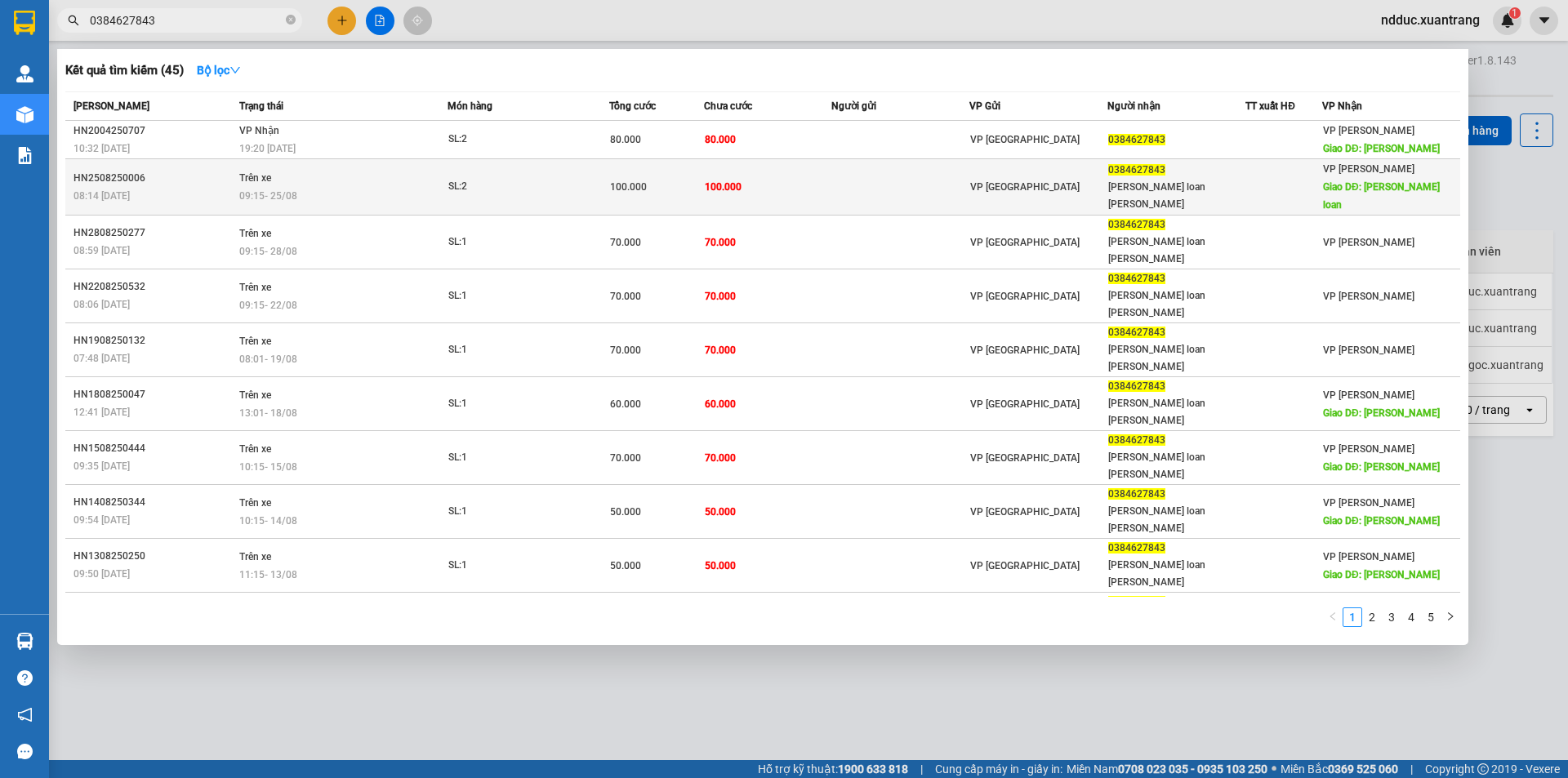
type input "0384627843"
click at [331, 187] on div "09:15 [DATE]" at bounding box center [343, 196] width 208 height 18
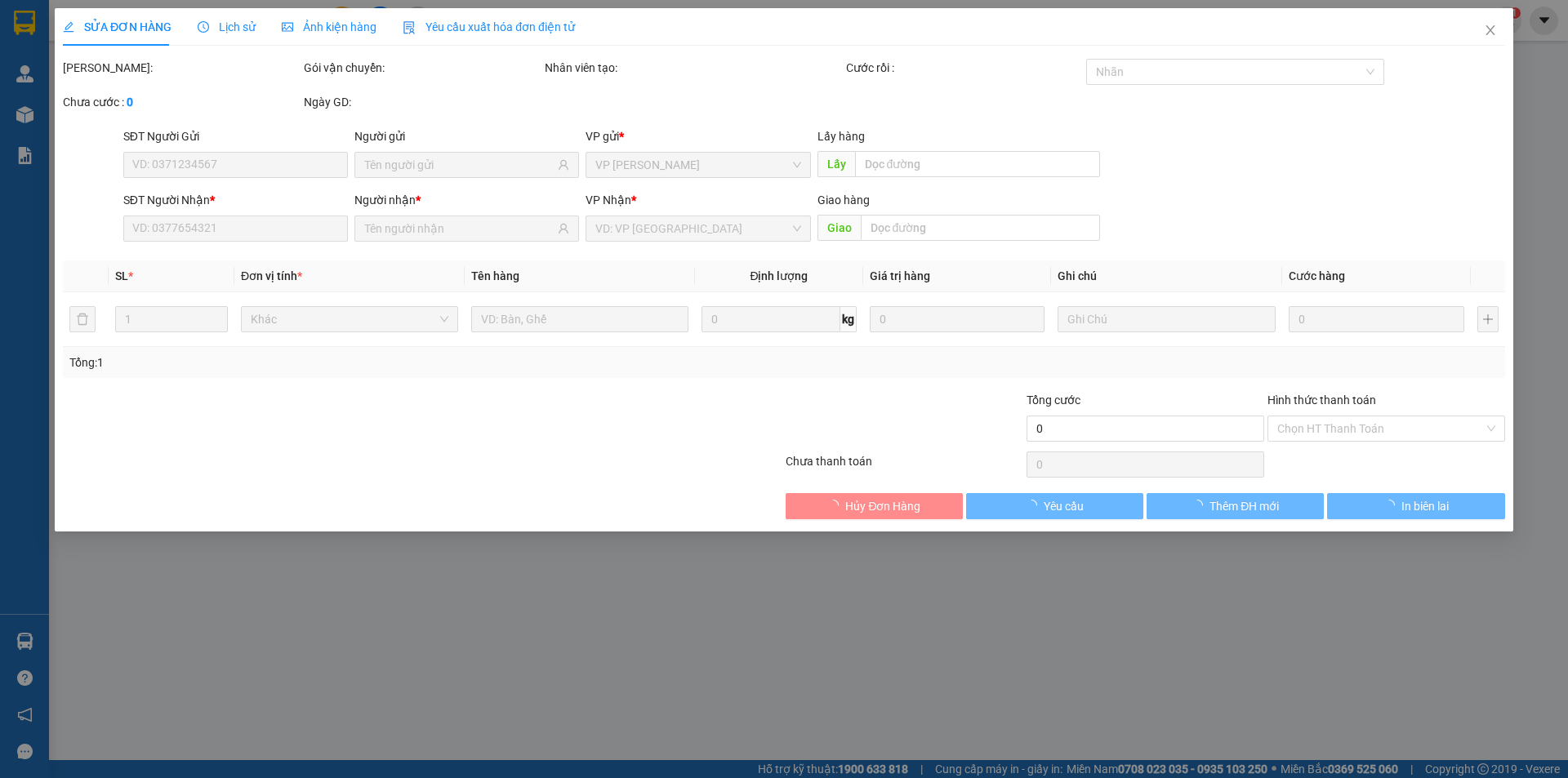
type input "0384627843"
type input "dưỡng loan vân hồ"
type input "dưỡng loan"
type input "100.000"
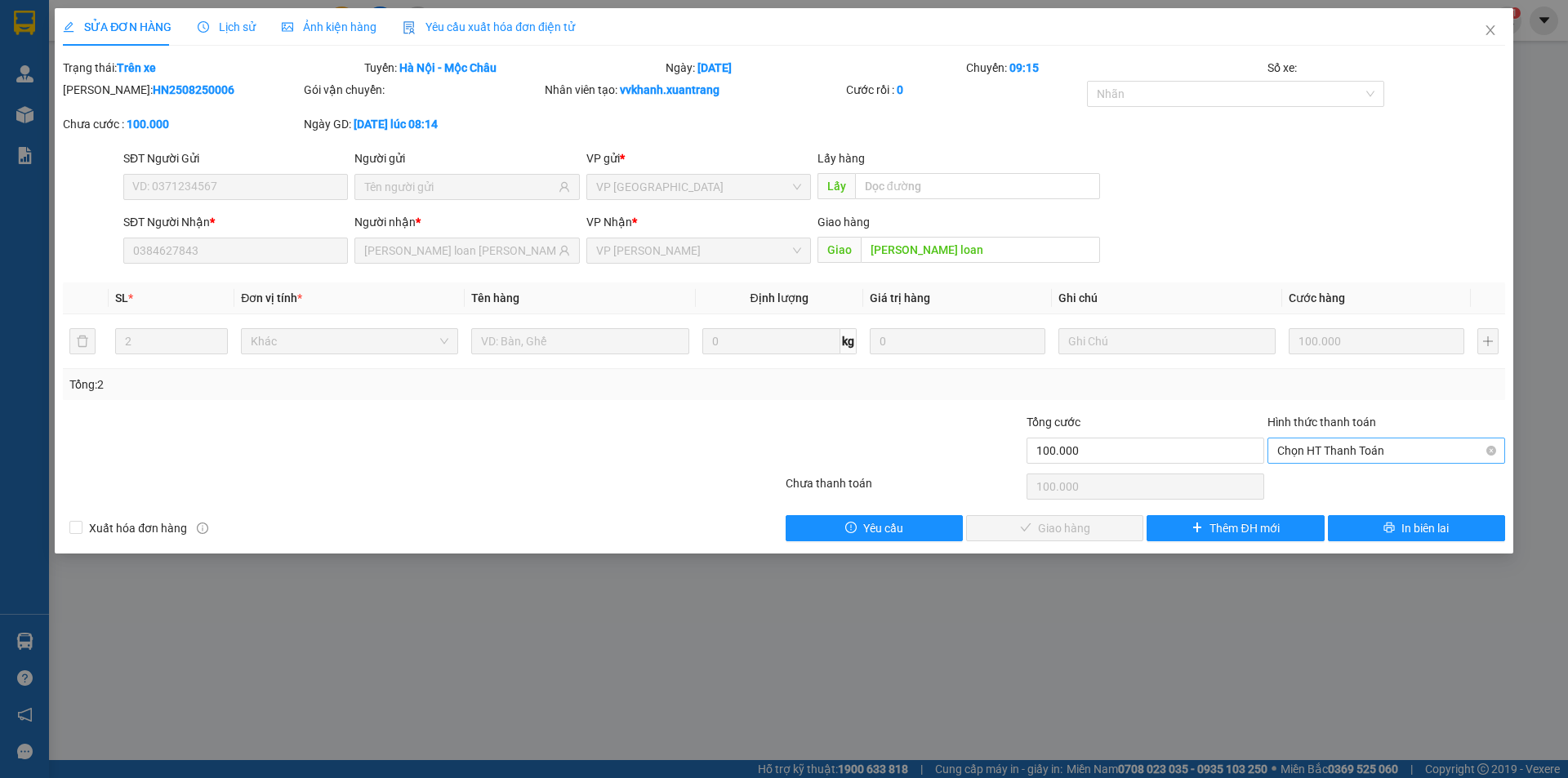
click at [1355, 446] on span "Chọn HT Thanh Toán" at bounding box center [1386, 451] width 218 height 24
click at [1317, 488] on div "Tại văn phòng" at bounding box center [1386, 483] width 218 height 18
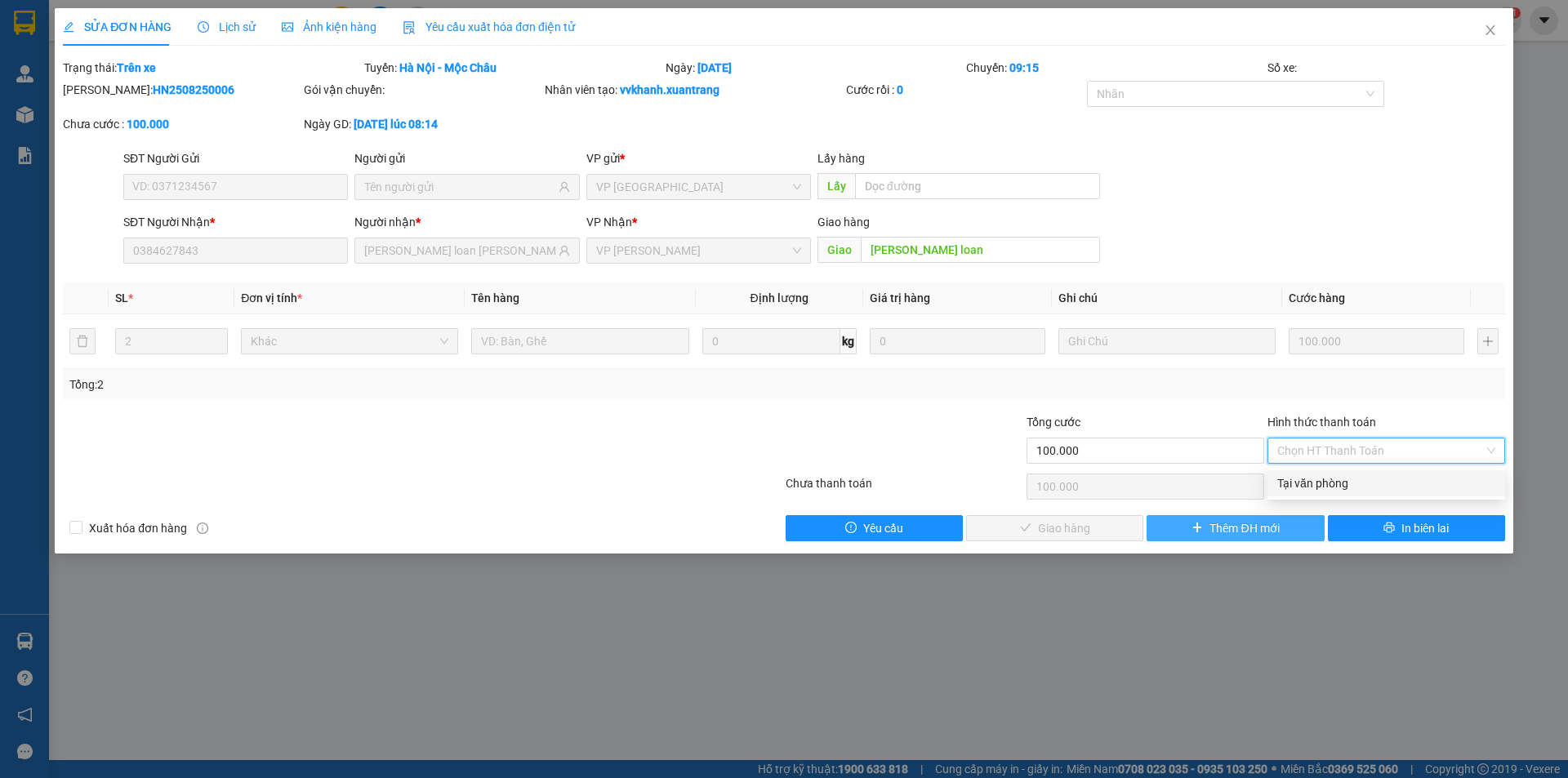
type input "0"
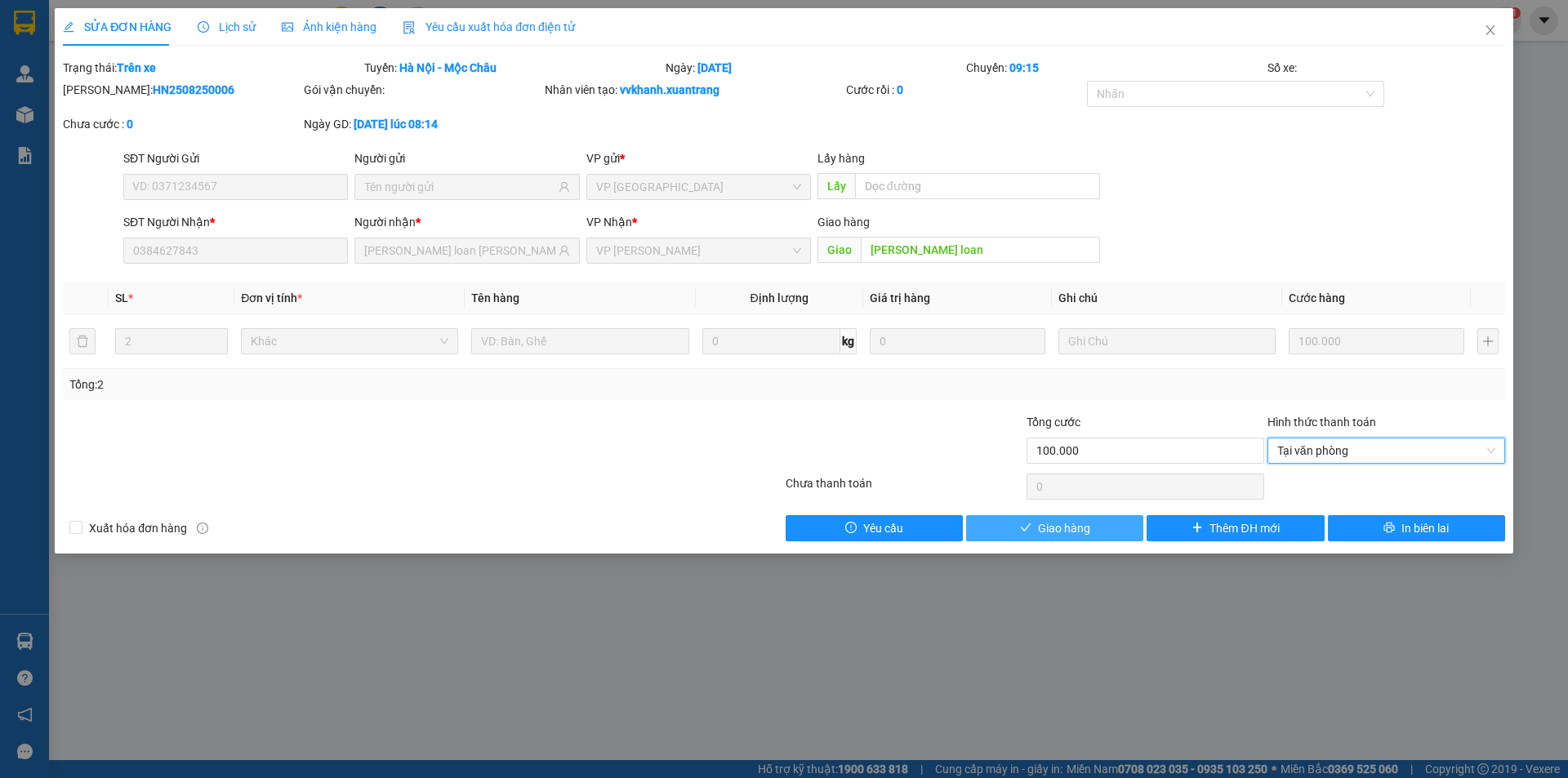
click at [1064, 528] on span "Giao hàng" at bounding box center [1064, 528] width 53 height 18
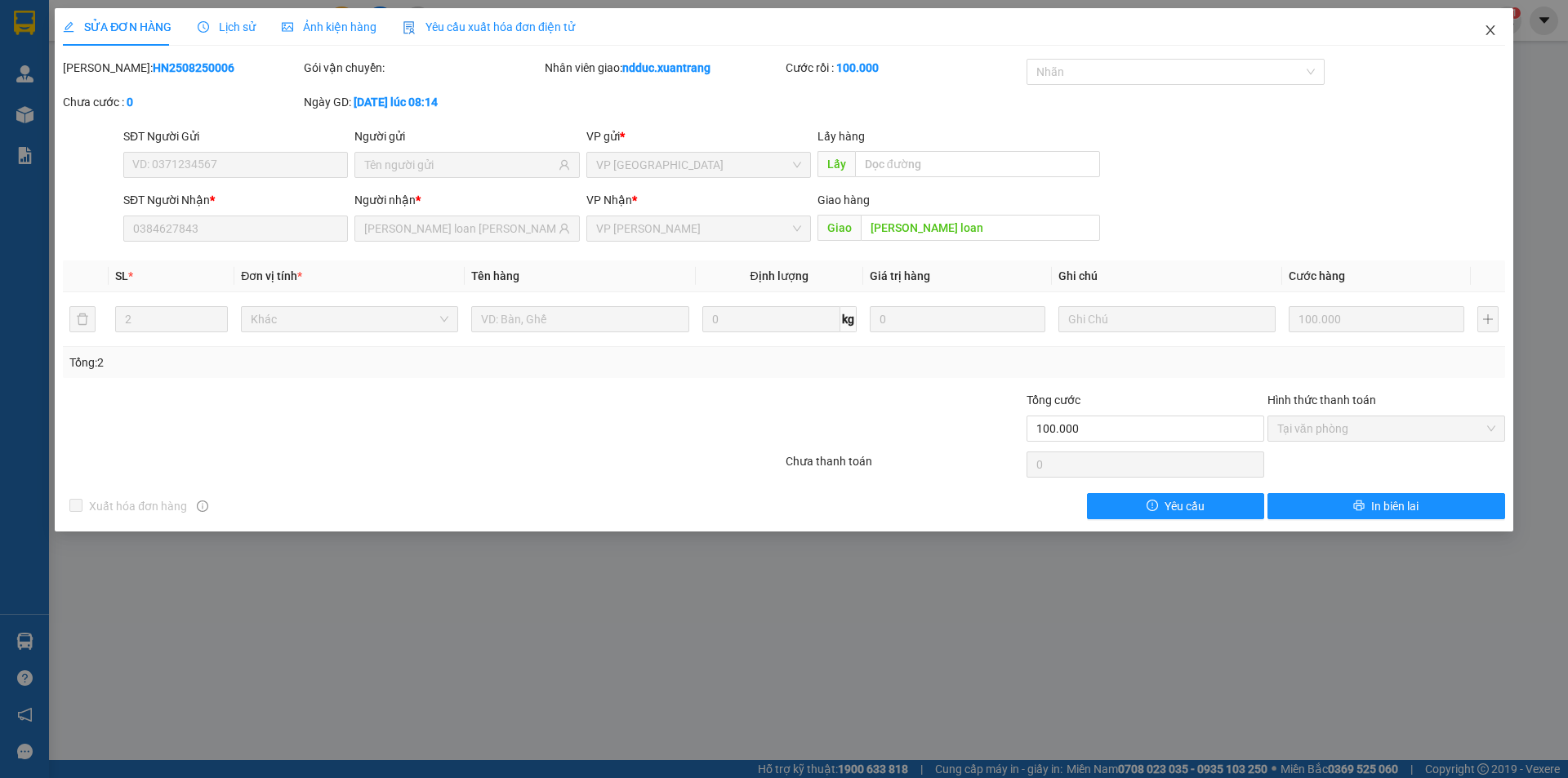
click at [1489, 28] on icon "close" at bounding box center [1490, 29] width 13 height 13
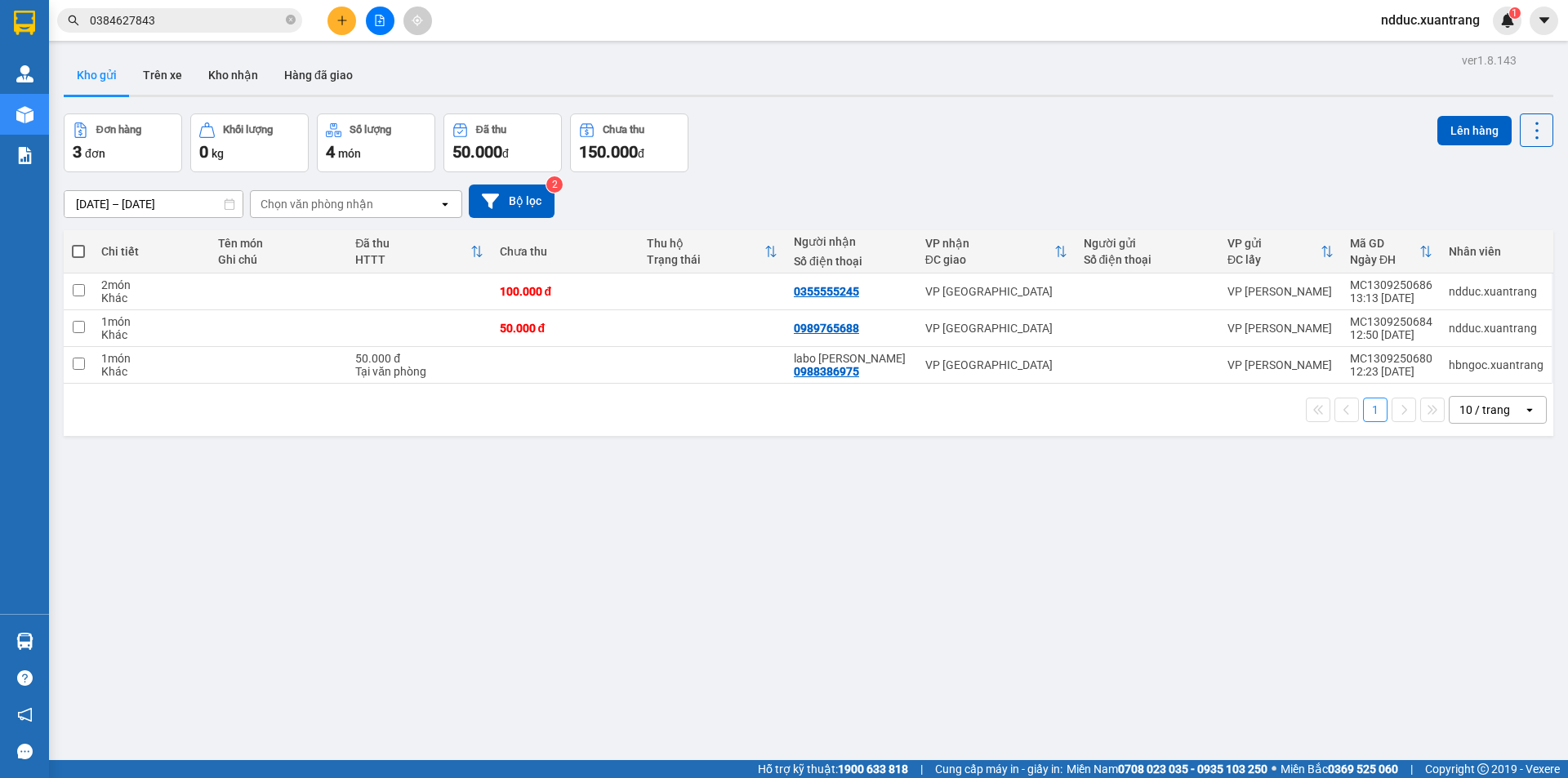
click at [187, 18] on input "0384627843" at bounding box center [186, 20] width 193 height 18
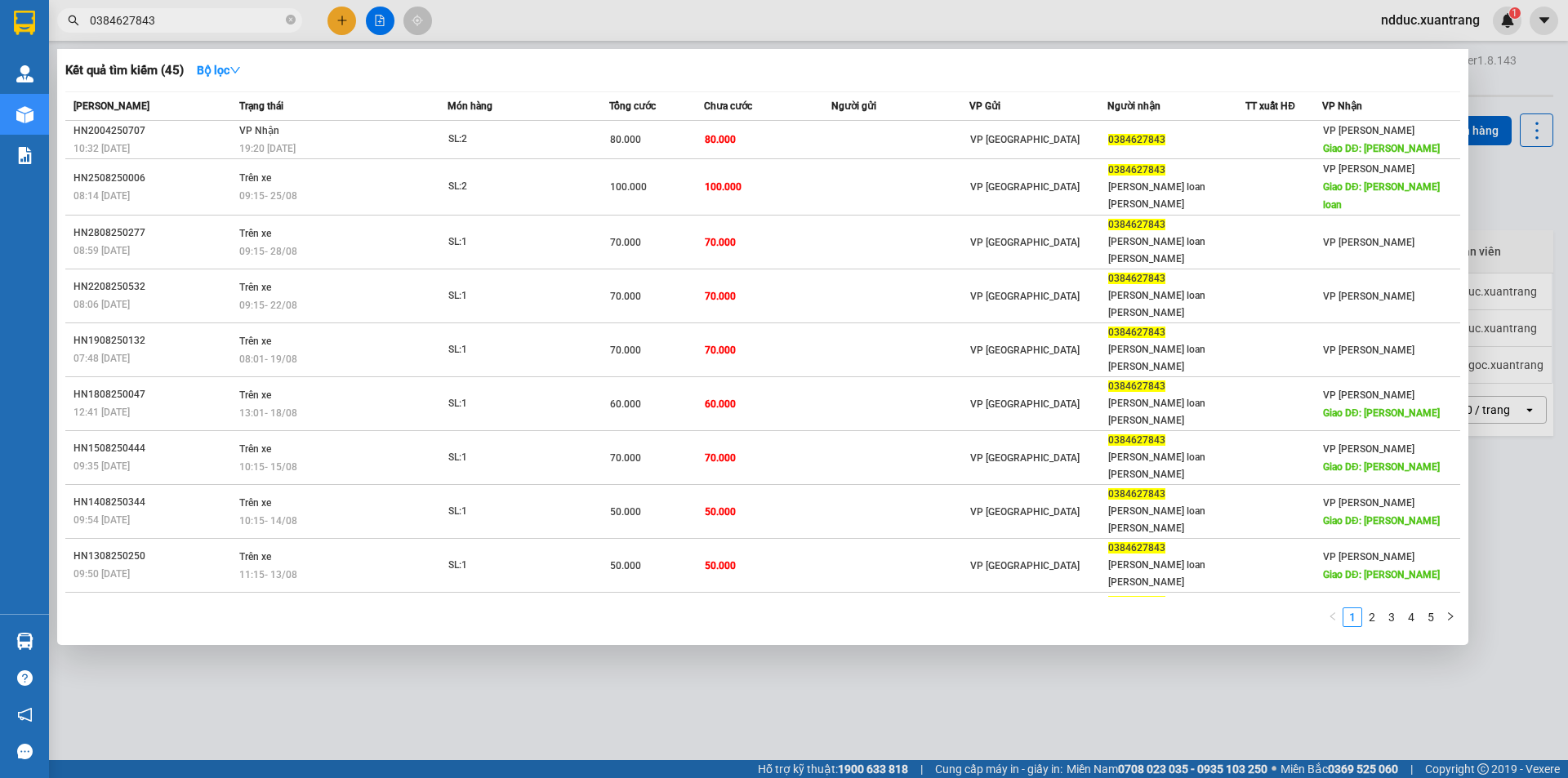
click at [187, 18] on input "0384627843" at bounding box center [186, 20] width 193 height 18
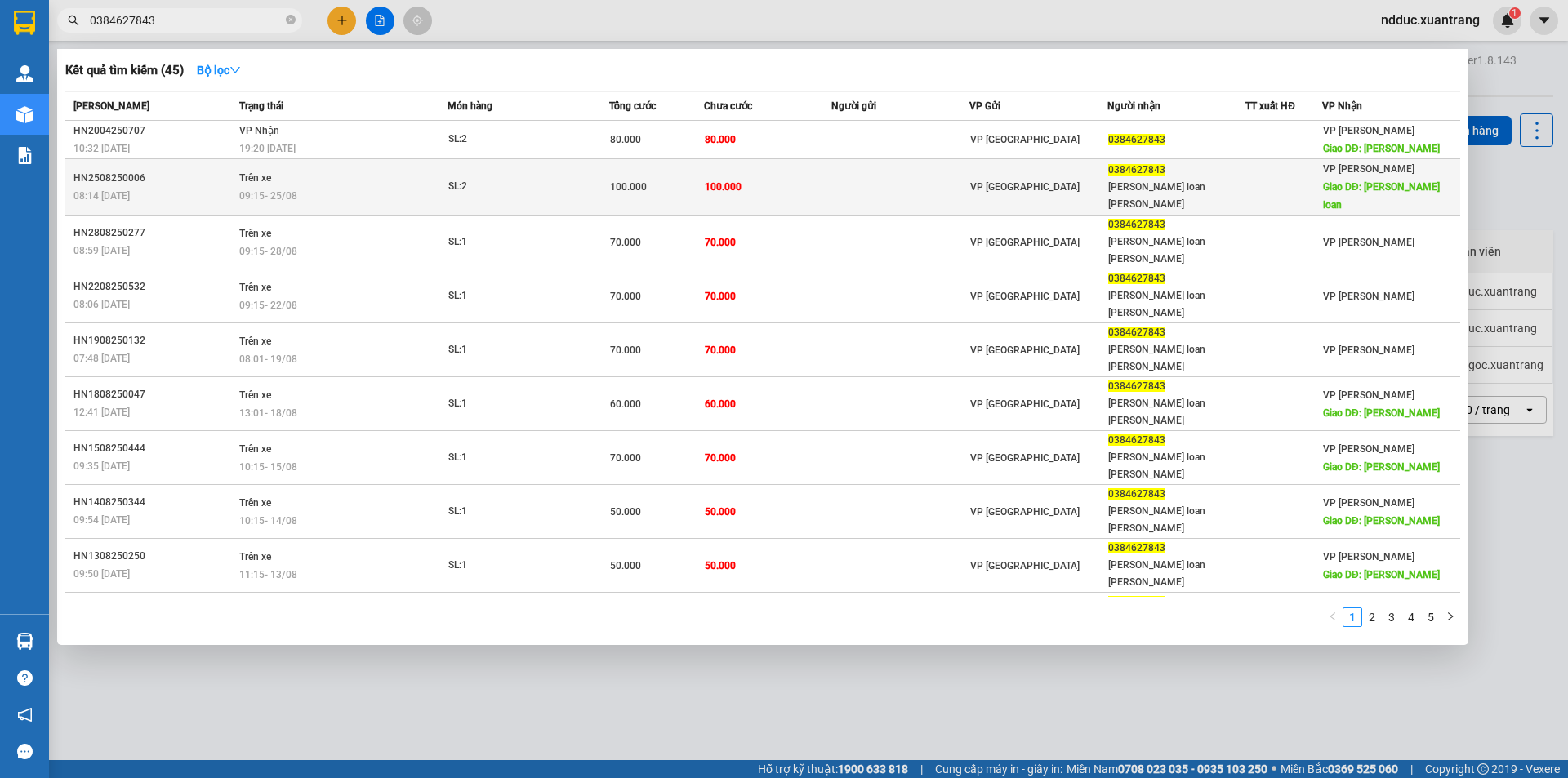
click at [446, 187] on div "09:15 [DATE]" at bounding box center [343, 196] width 208 height 18
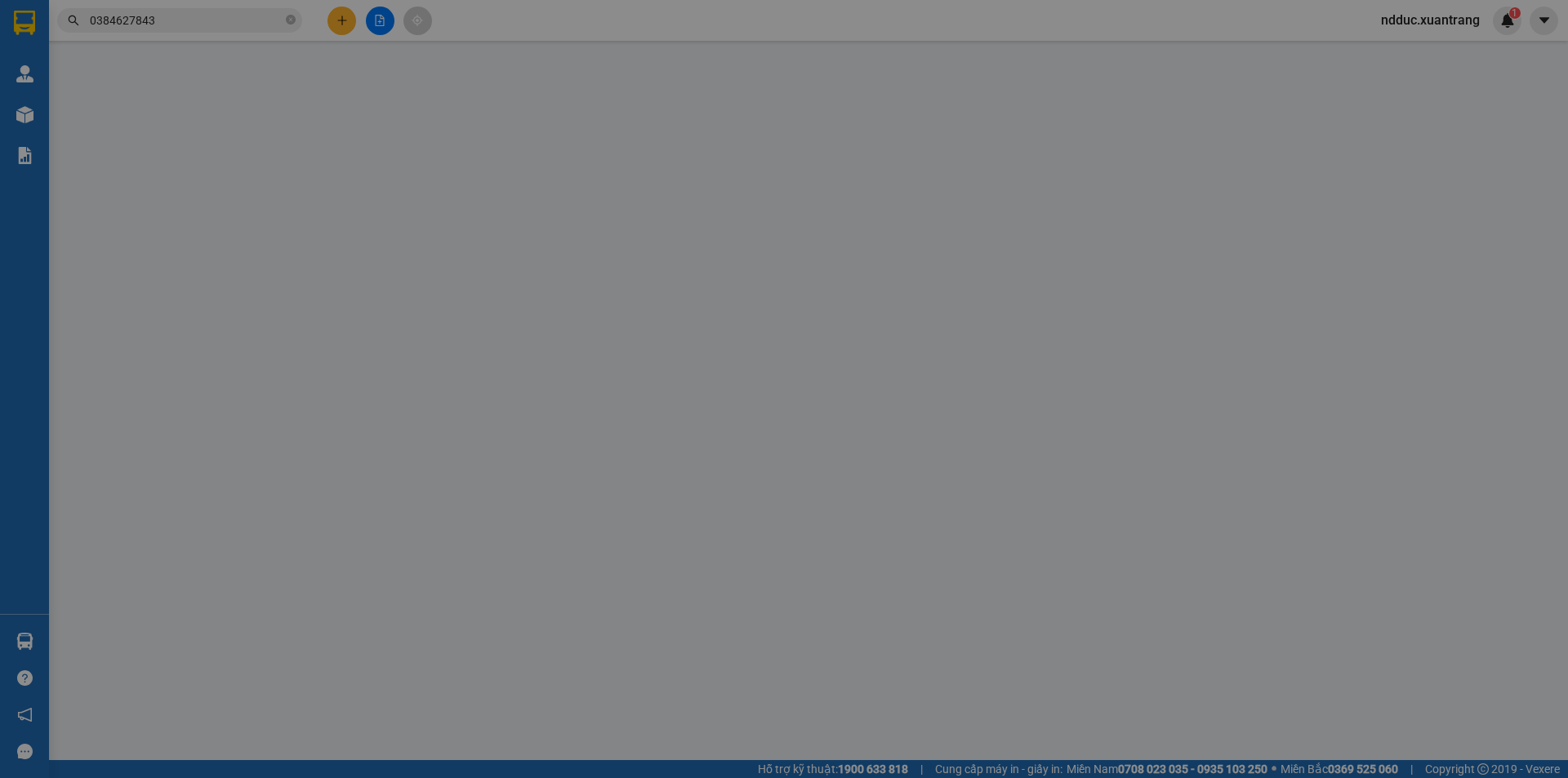
type input "0384627843"
type input "dưỡng loan vân hồ"
type input "dưỡng loan"
type input "100.000"
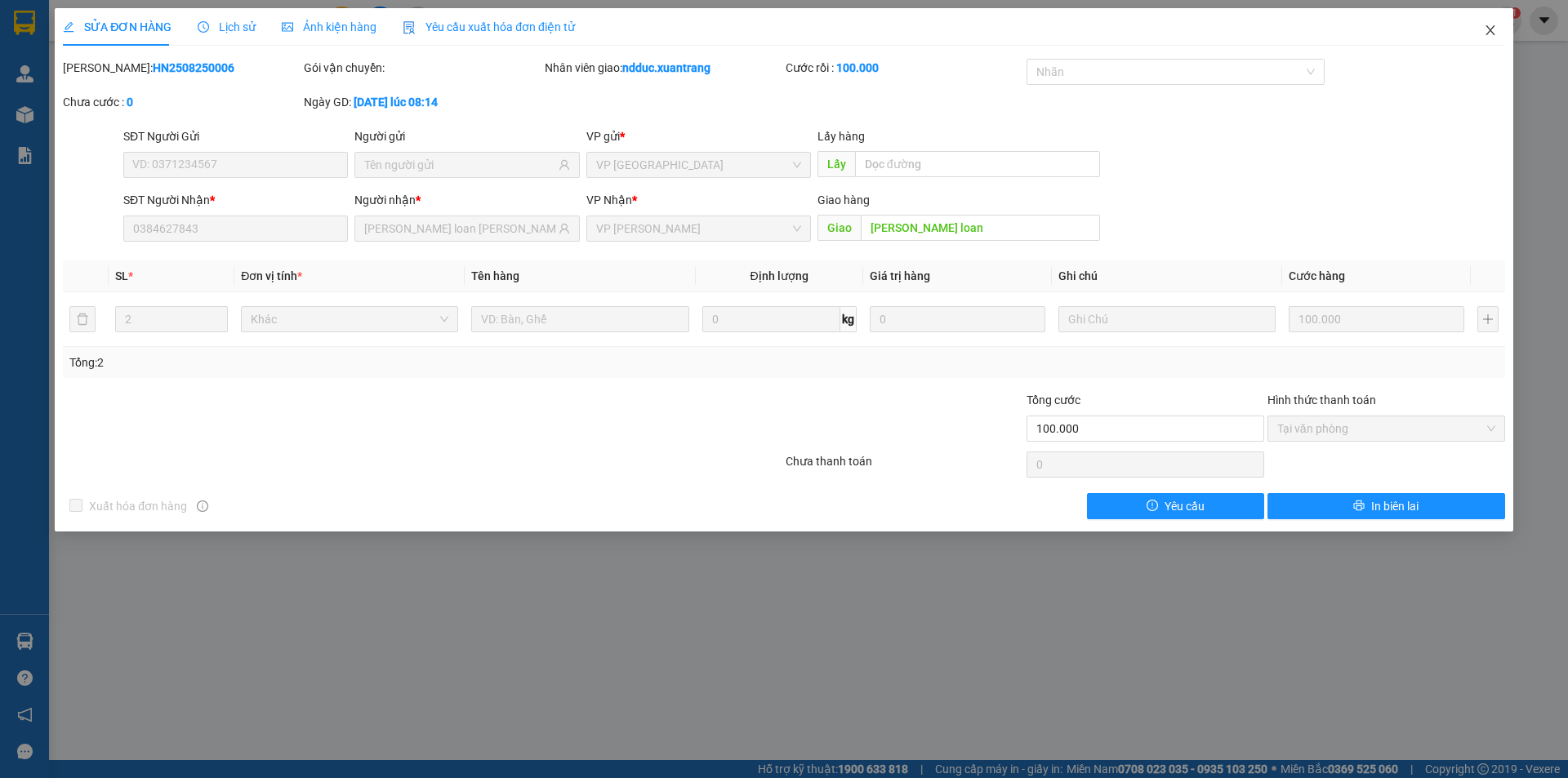
click at [1490, 27] on icon "close" at bounding box center [1490, 29] width 13 height 13
